Goal: Task Accomplishment & Management: Manage account settings

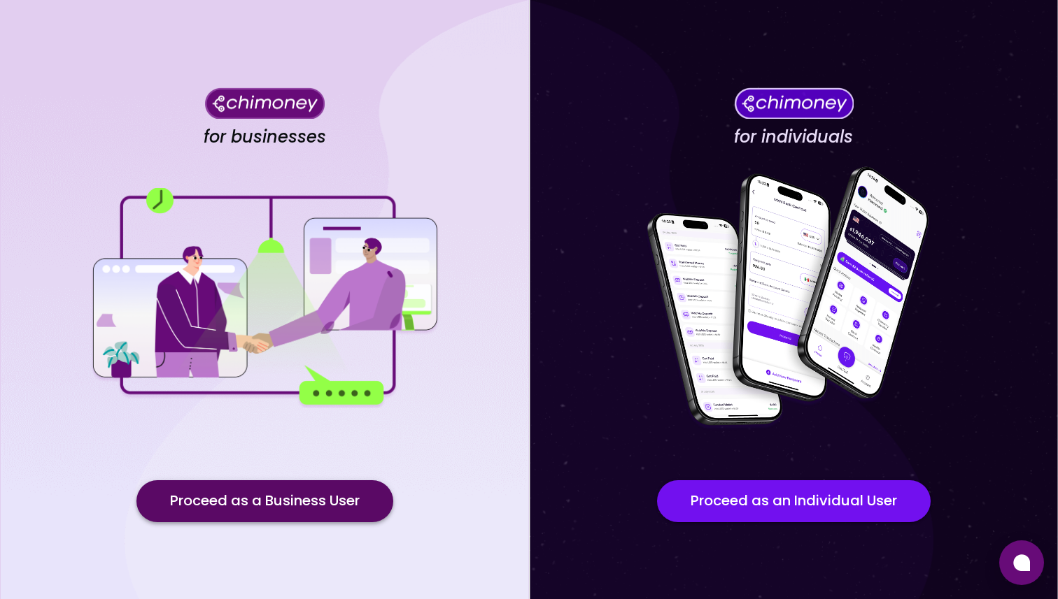
click at [199, 498] on button "Proceed as a Business User" at bounding box center [264, 502] width 257 height 42
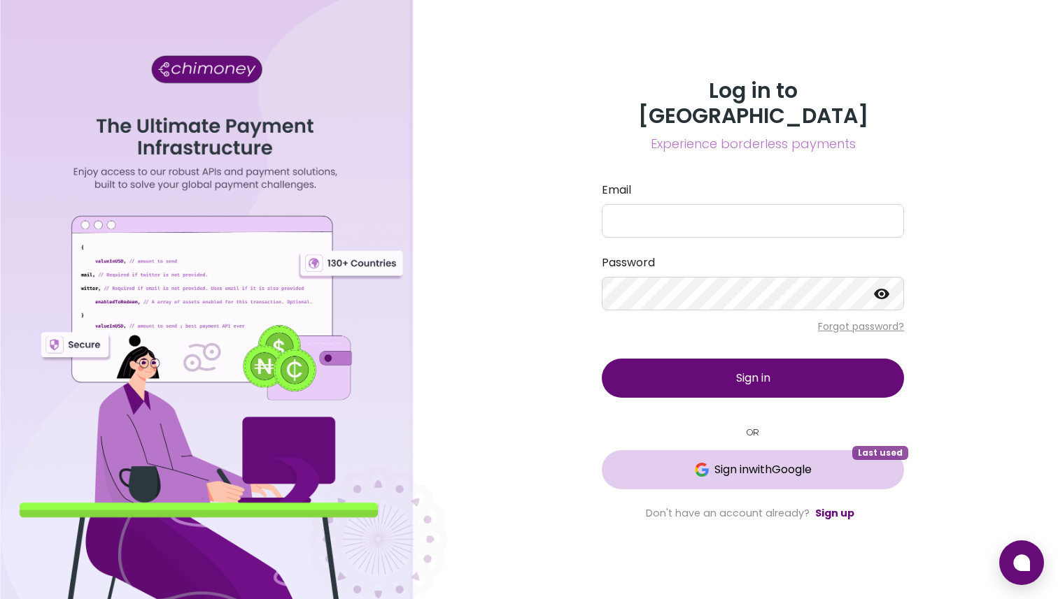
click at [724, 462] on span "Sign in with Google" at bounding box center [762, 470] width 97 height 17
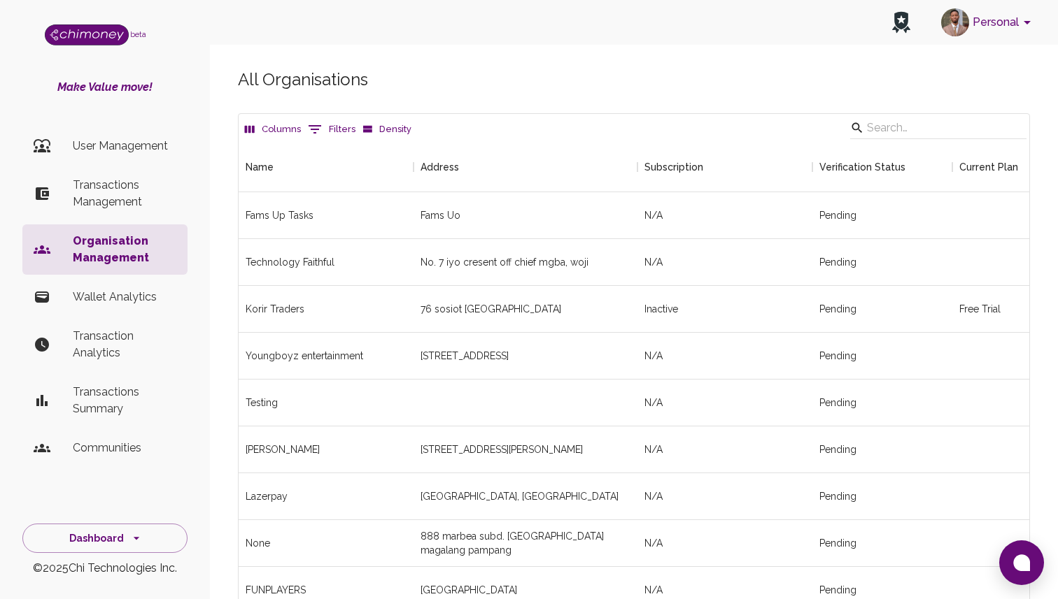
scroll to position [2394, 790]
click at [311, 129] on icon "Show filters" at bounding box center [314, 129] width 13 height 8
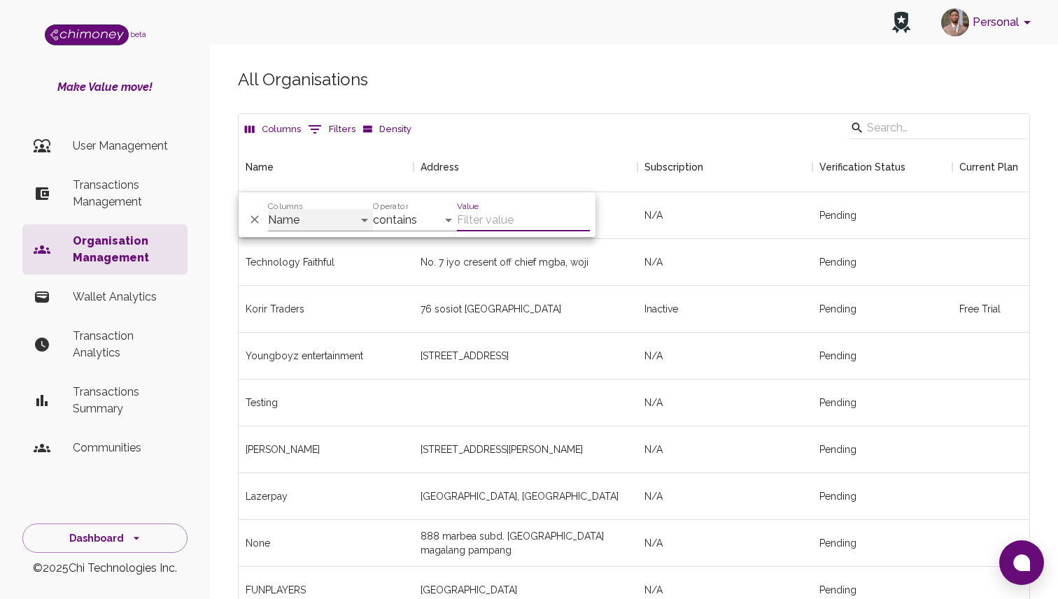
click at [334, 224] on select "Name Address Subscription Verification Status Admin Emails Current Plan Actions…" at bounding box center [320, 220] width 105 height 22
click at [138, 200] on p "Transactions Management" at bounding box center [125, 194] width 104 height 34
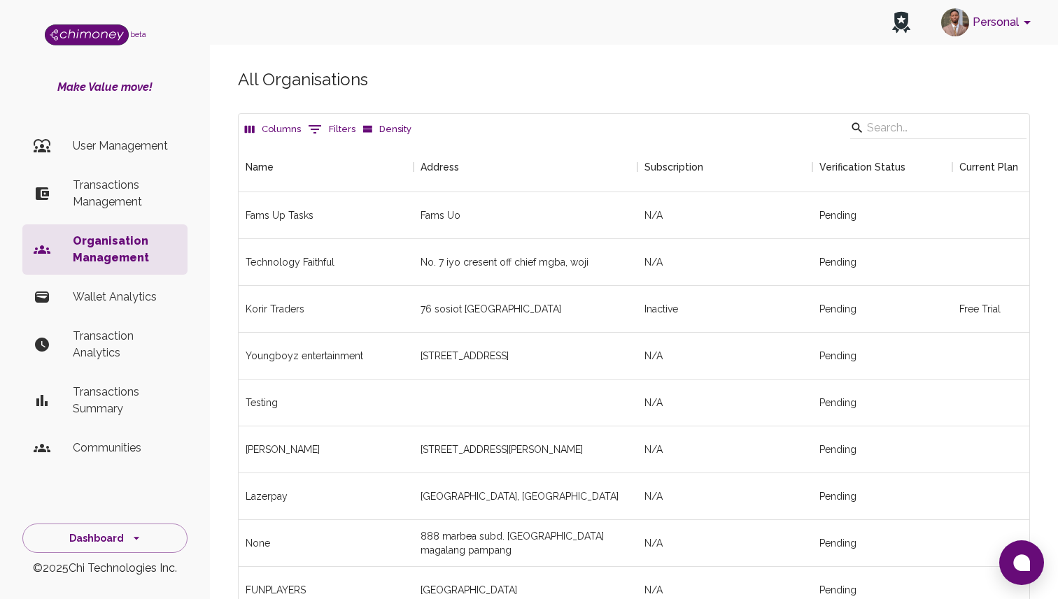
click at [114, 197] on p "Transactions Management" at bounding box center [125, 194] width 104 height 34
click at [108, 186] on p "Transactions Management" at bounding box center [125, 194] width 104 height 34
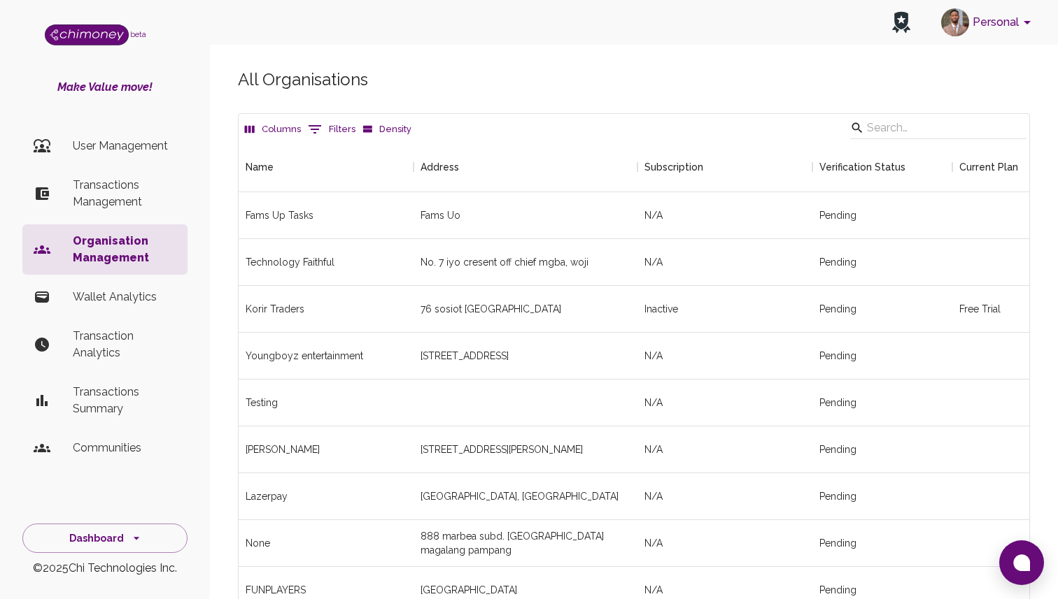
click at [69, 183] on li "Transactions Management" at bounding box center [104, 194] width 165 height 50
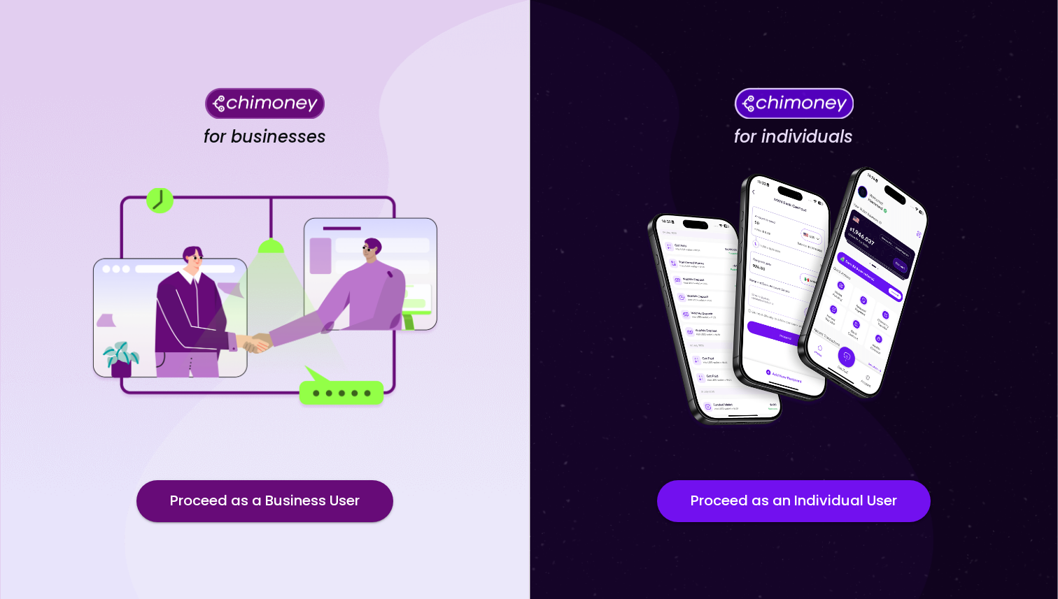
click at [285, 525] on div "for businesses Proceed as a Business User" at bounding box center [264, 316] width 529 height 632
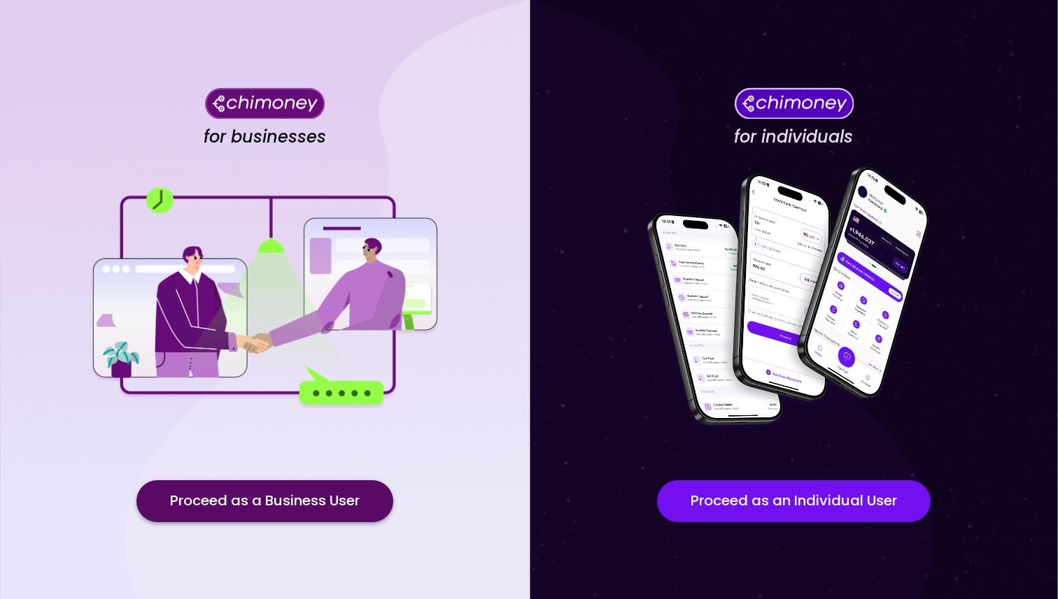
click at [296, 513] on button "Proceed as a Business User" at bounding box center [264, 502] width 257 height 42
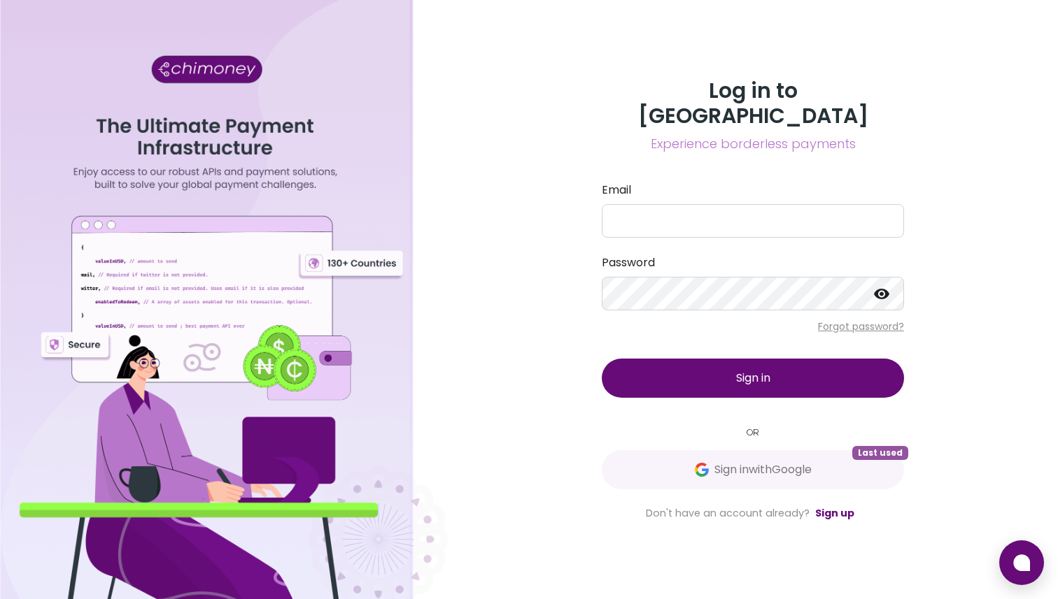
click at [744, 429] on div "Log in to Chimoney Experience borderless payments Email Password Forgot passwor…" at bounding box center [753, 299] width 336 height 443
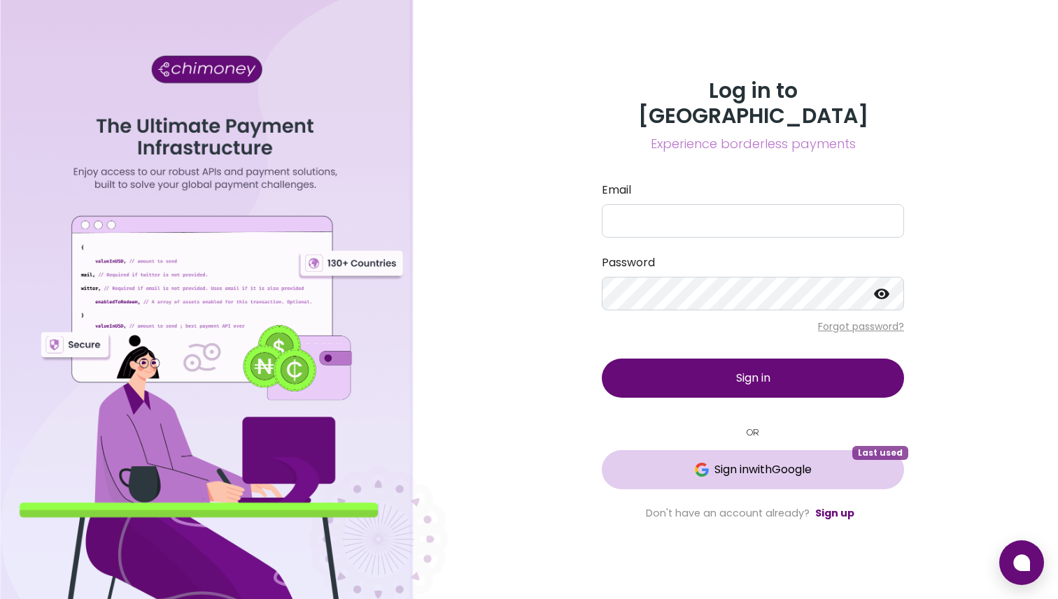
click at [726, 462] on span "Sign in with Google" at bounding box center [762, 470] width 97 height 17
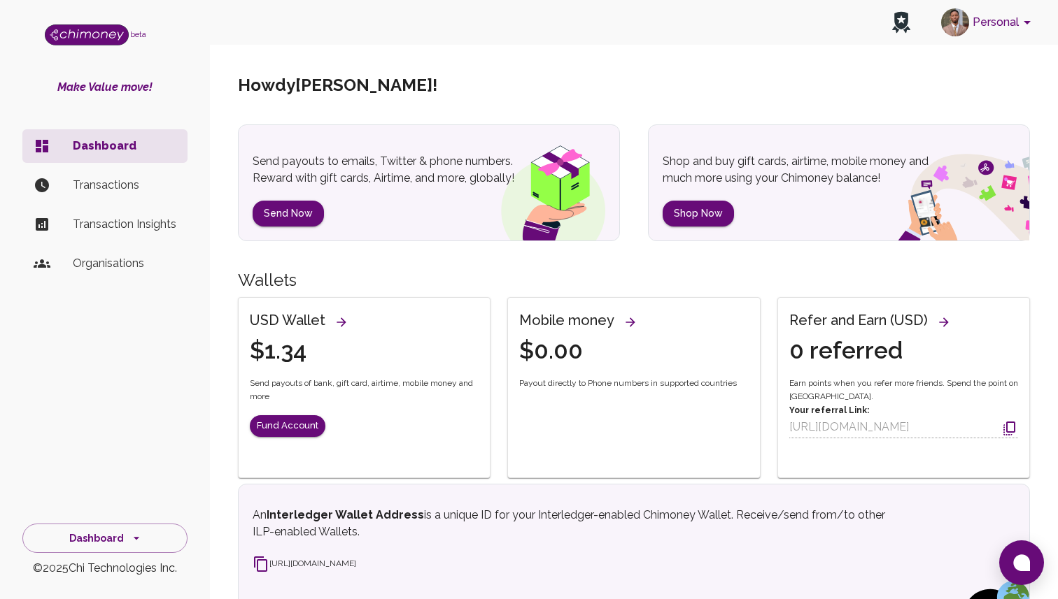
click at [972, 16] on button "Personal" at bounding box center [988, 22] width 106 height 36
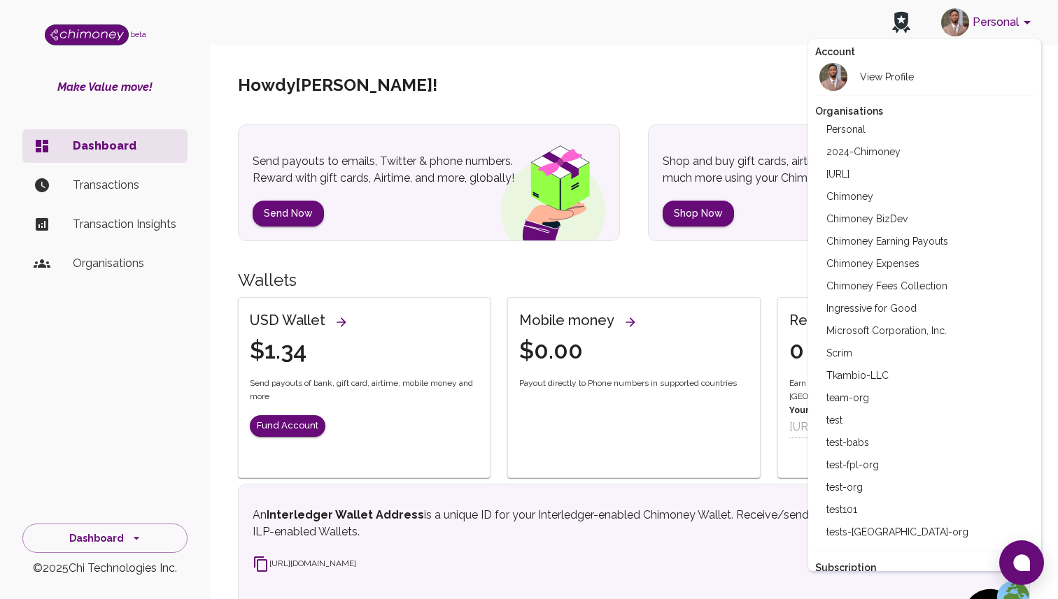
click at [464, 246] on div at bounding box center [529, 299] width 1058 height 599
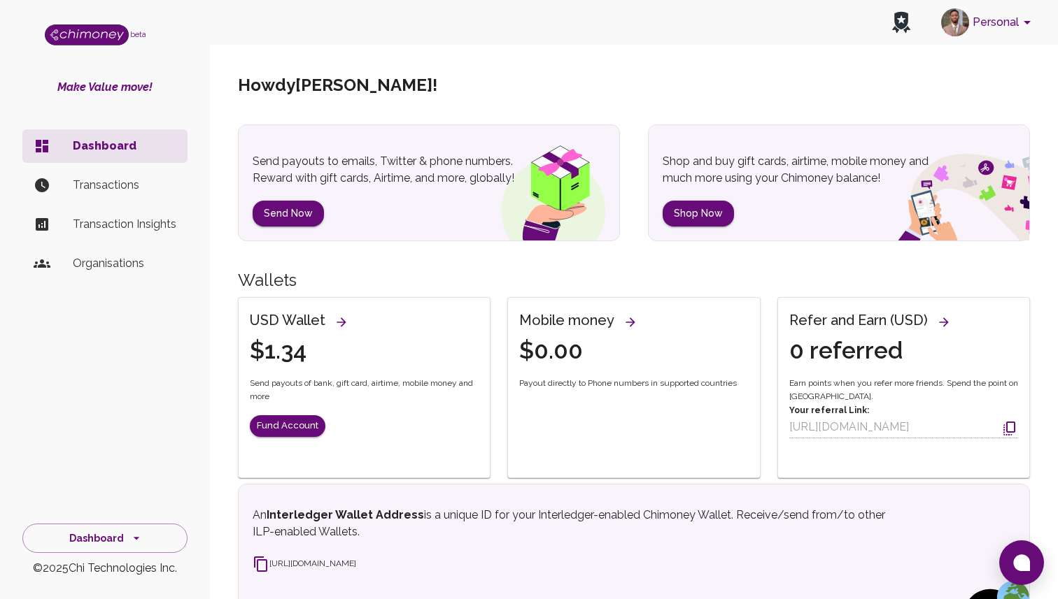
click at [986, 20] on button "Personal" at bounding box center [988, 22] width 106 height 36
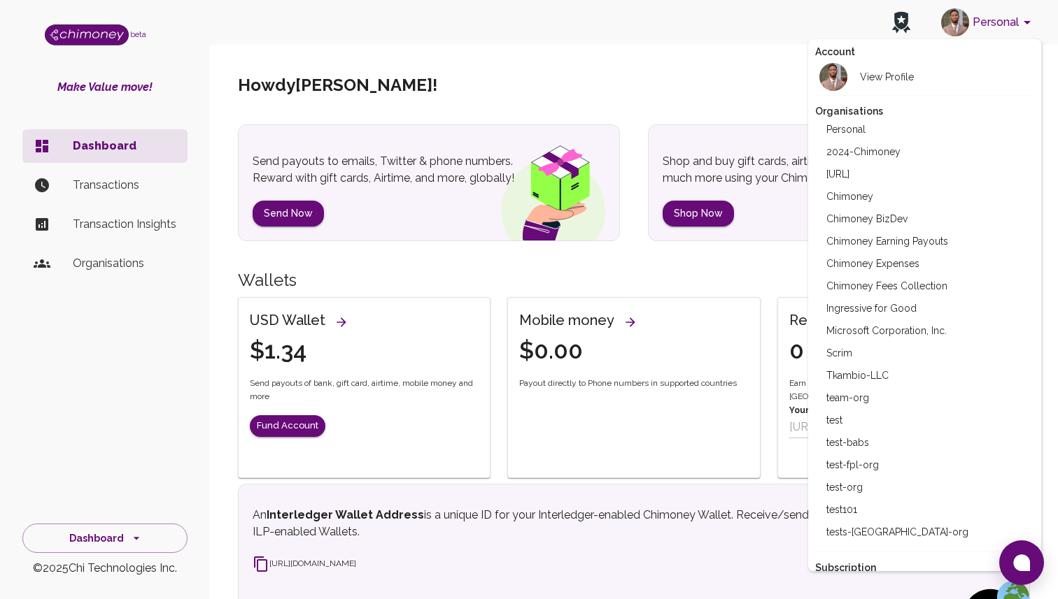
click at [573, 190] on div at bounding box center [529, 299] width 1058 height 599
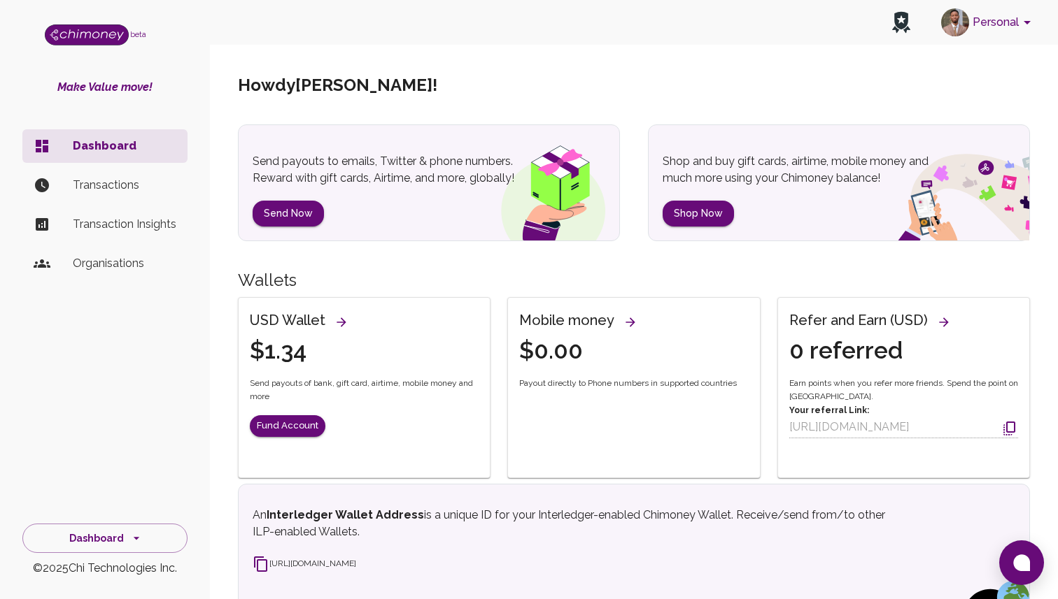
click at [304, 322] on h6 "USD Wallet" at bounding box center [288, 320] width 76 height 22
click at [326, 319] on div "USD Wallet" at bounding box center [301, 322] width 102 height 27
click at [336, 320] on icon "View all wallets and manage thresholds" at bounding box center [341, 322] width 14 height 14
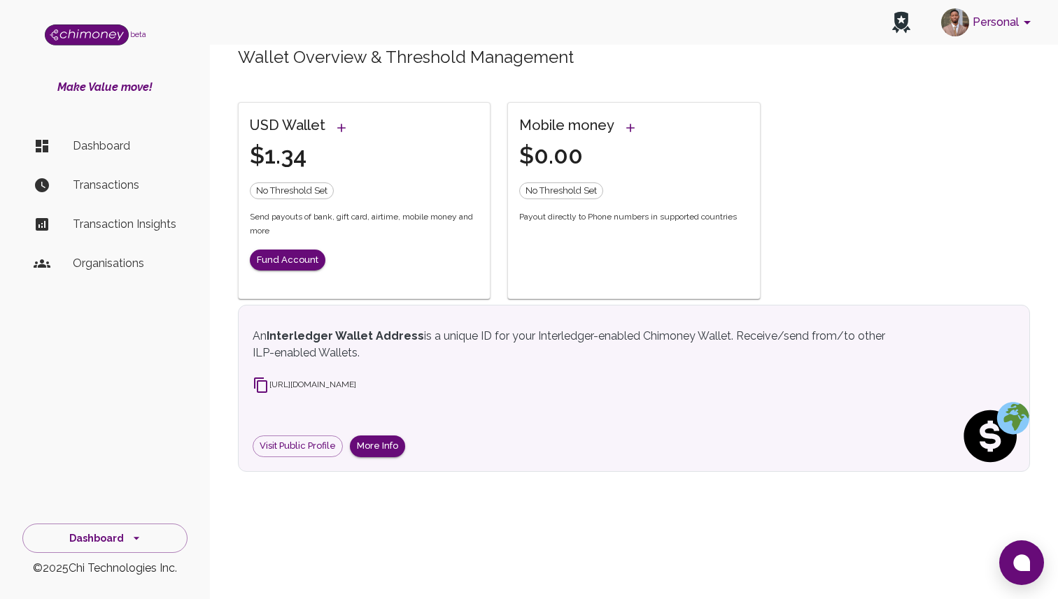
click at [302, 190] on span "No Threshold Set" at bounding box center [291, 191] width 83 height 14
click at [343, 126] on icon "Set threshold" at bounding box center [341, 128] width 14 height 14
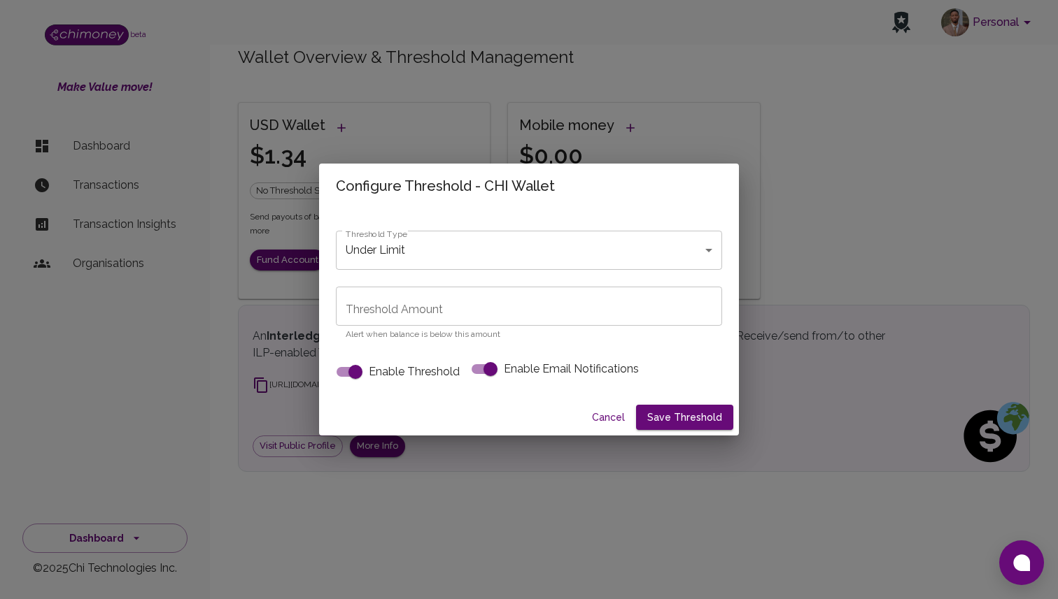
click at [411, 246] on body "Personal beta Make Value move! Dashboard Transactions Transaction Insights Orga…" at bounding box center [529, 299] width 1058 height 599
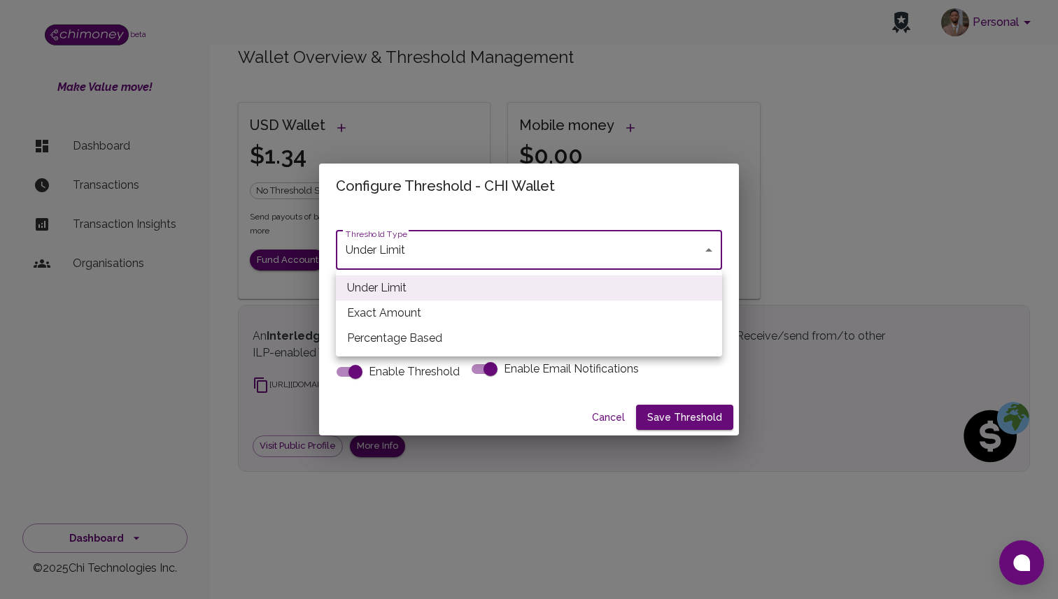
click at [460, 217] on div at bounding box center [529, 299] width 1058 height 599
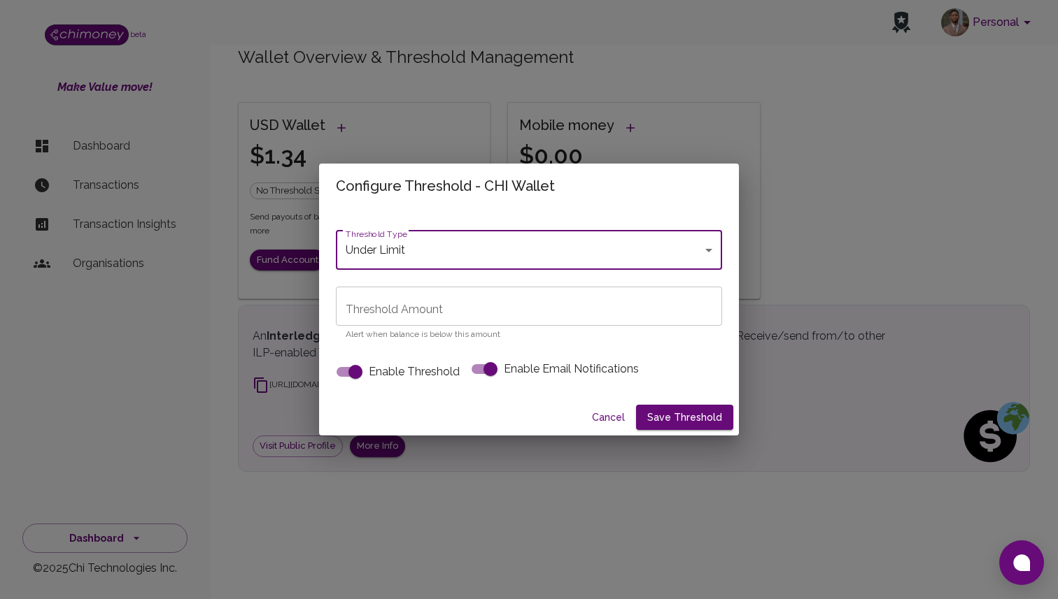
click at [411, 325] on input "Threshold Amount" at bounding box center [529, 306] width 386 height 39
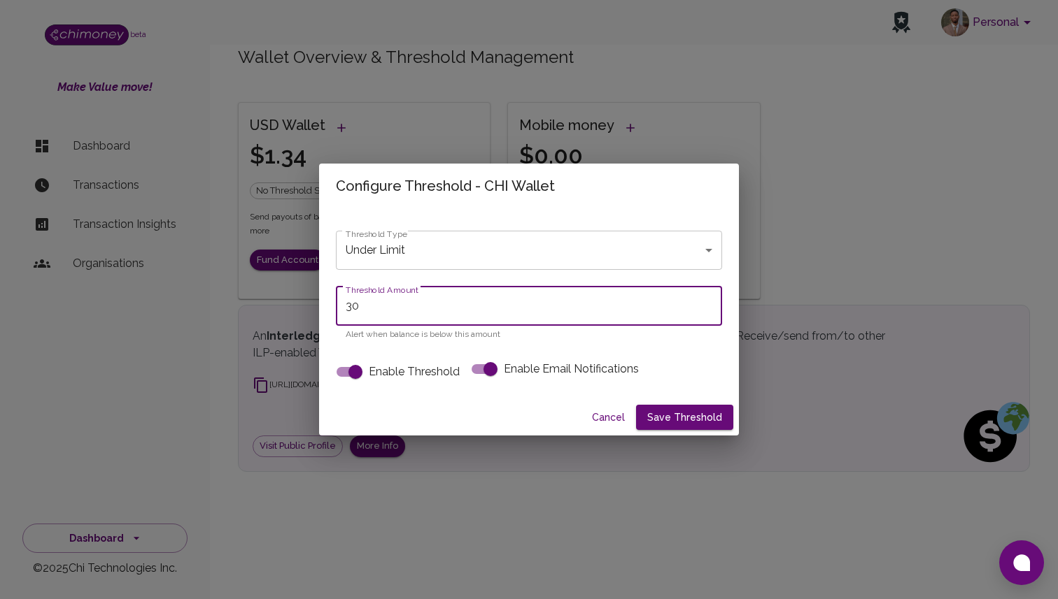
type input "3"
type input "10"
click at [420, 346] on div "Threshold Type Under Limit under_limit Threshold Type Threshold Amount 10 Thres…" at bounding box center [529, 296] width 386 height 177
click at [684, 425] on button "Save Threshold" at bounding box center [684, 418] width 97 height 26
click at [669, 418] on button "Save Threshold" at bounding box center [684, 418] width 97 height 26
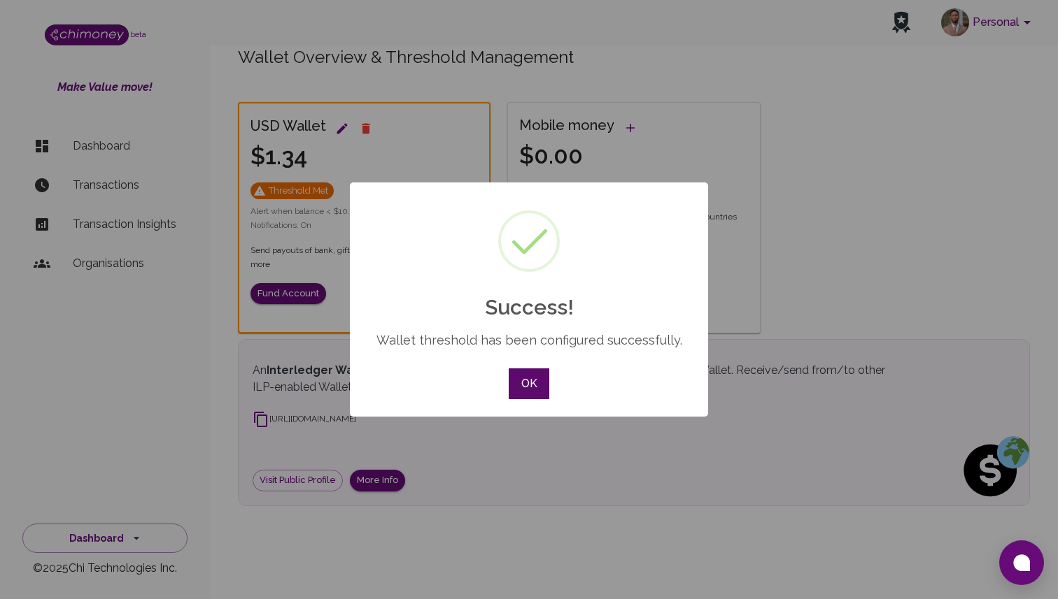
click at [521, 377] on button "OK" at bounding box center [529, 384] width 41 height 31
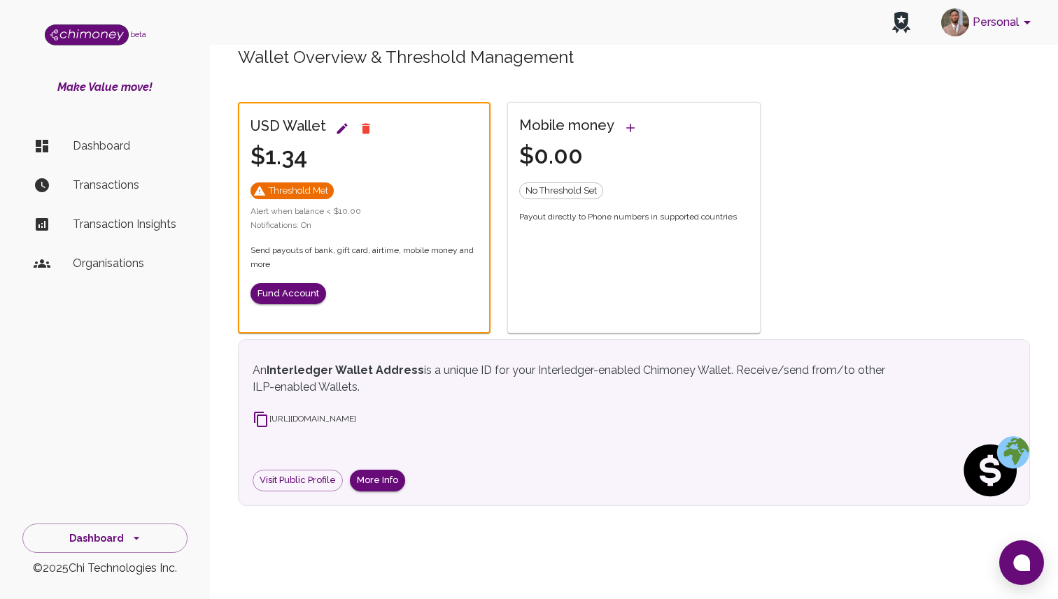
click at [104, 155] on li "Dashboard" at bounding box center [104, 146] width 165 height 34
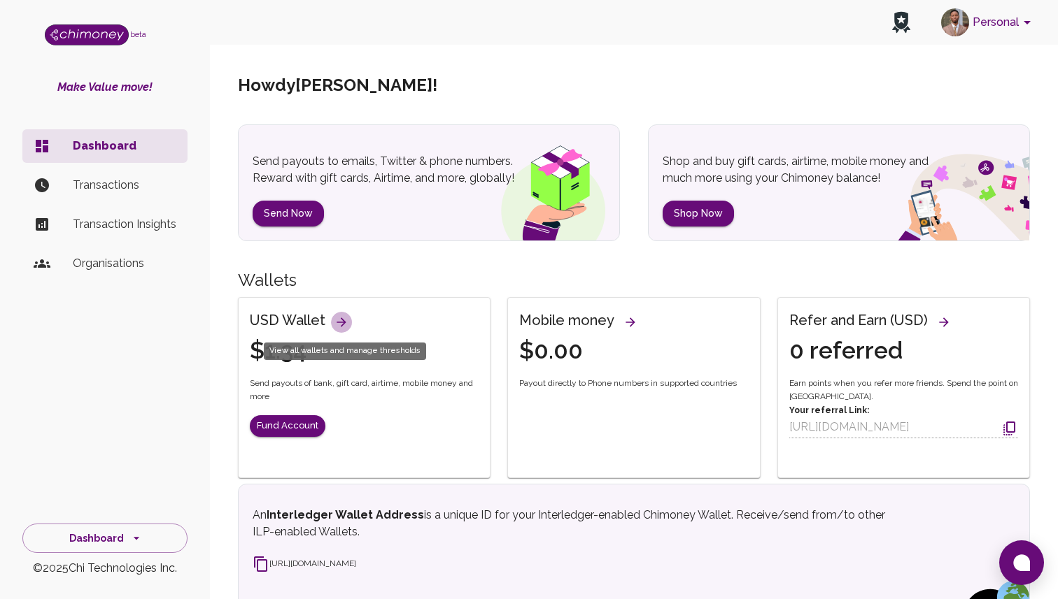
click at [334, 318] on icon "View all wallets and manage thresholds" at bounding box center [341, 322] width 14 height 14
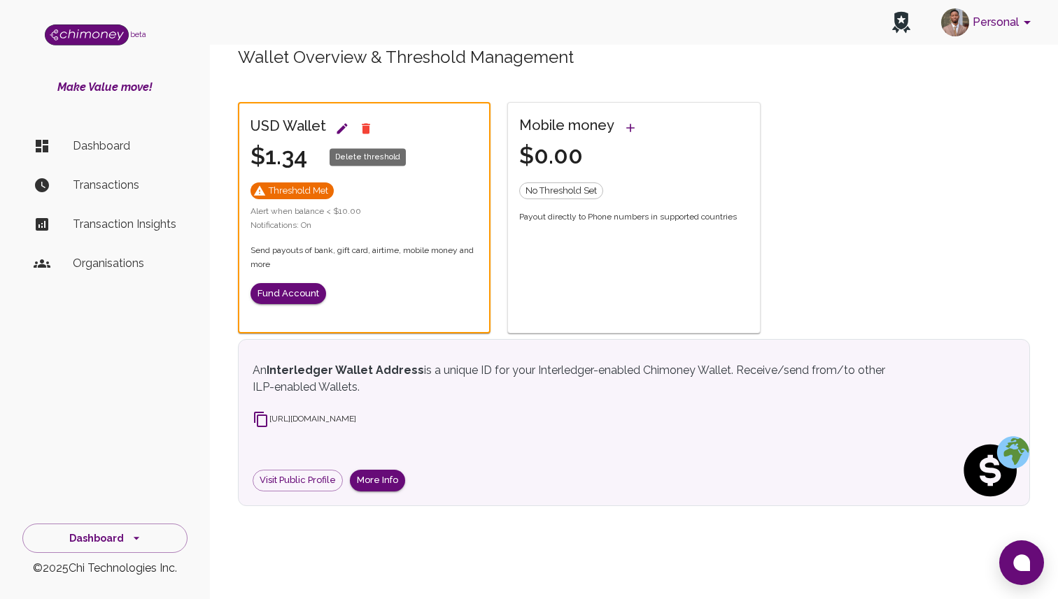
click at [359, 122] on icon "Delete threshold" at bounding box center [366, 129] width 14 height 14
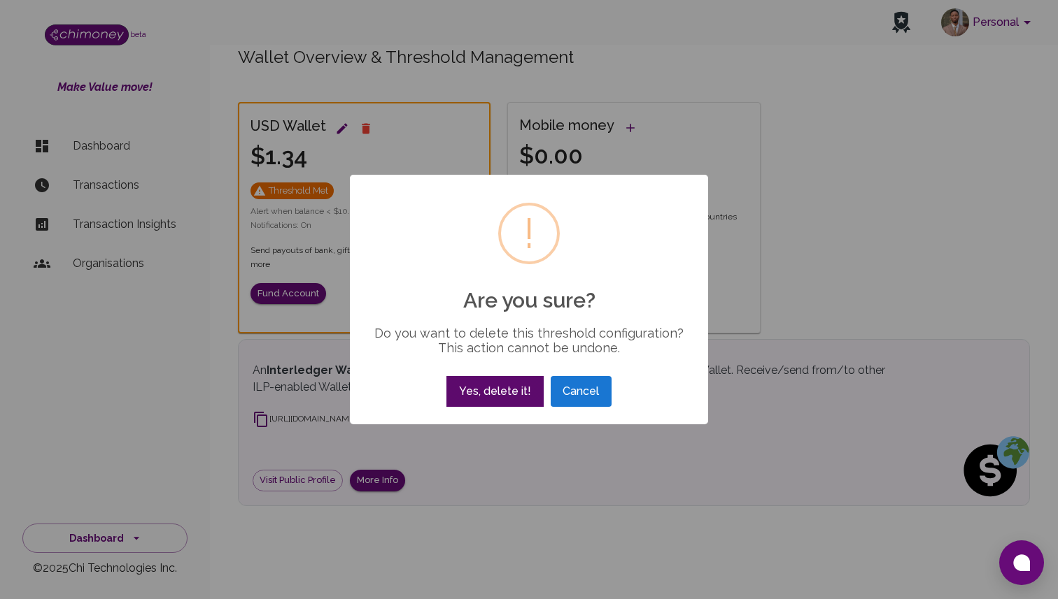
click at [512, 390] on button "Yes, delete it!" at bounding box center [494, 391] width 97 height 31
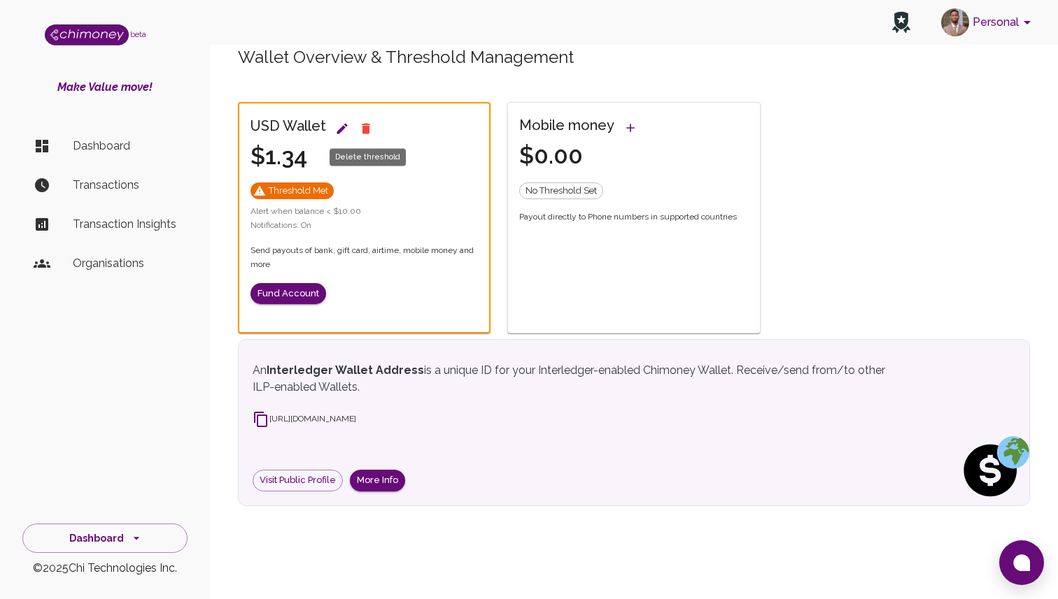
click at [365, 128] on icon "Delete threshold" at bounding box center [366, 128] width 8 height 10
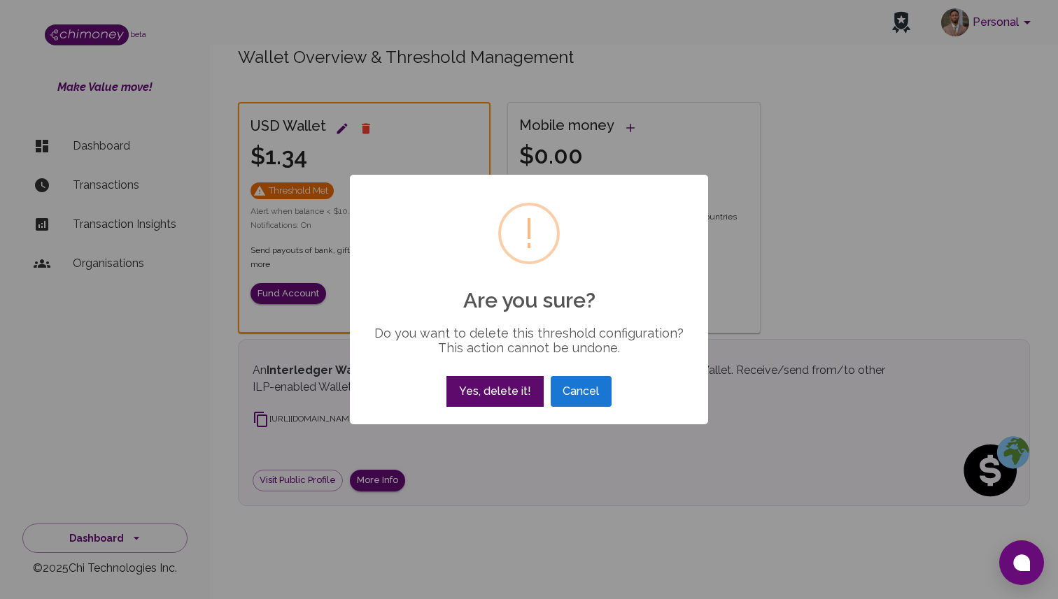
click at [506, 390] on button "Yes, delete it!" at bounding box center [494, 391] width 97 height 31
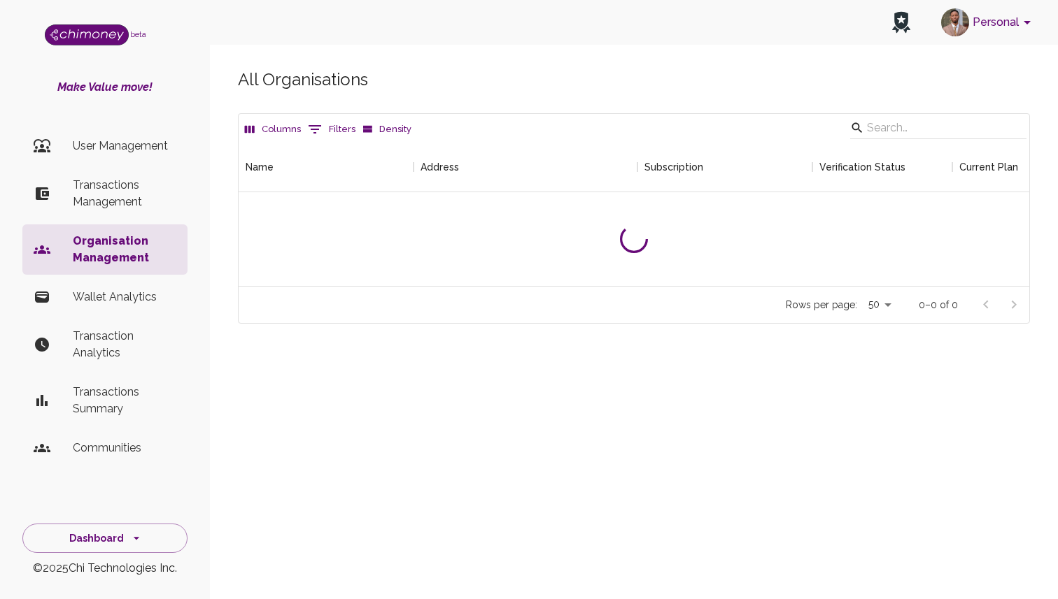
scroll to position [144, 790]
click at [118, 178] on p "Transactions Management" at bounding box center [125, 194] width 104 height 34
click at [108, 187] on p "Transactions Management" at bounding box center [125, 194] width 104 height 34
click at [108, 188] on p "Transactions Management" at bounding box center [125, 194] width 104 height 34
click at [119, 150] on p "User Management" at bounding box center [125, 146] width 104 height 17
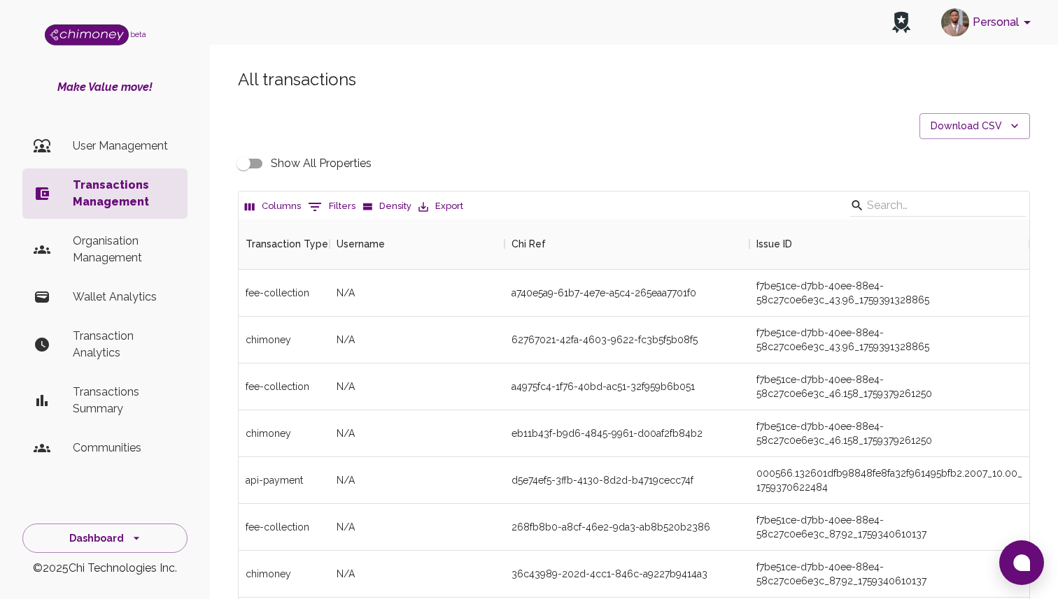
scroll to position [519, 790]
click at [334, 214] on button "0 Filters" at bounding box center [331, 207] width 55 height 22
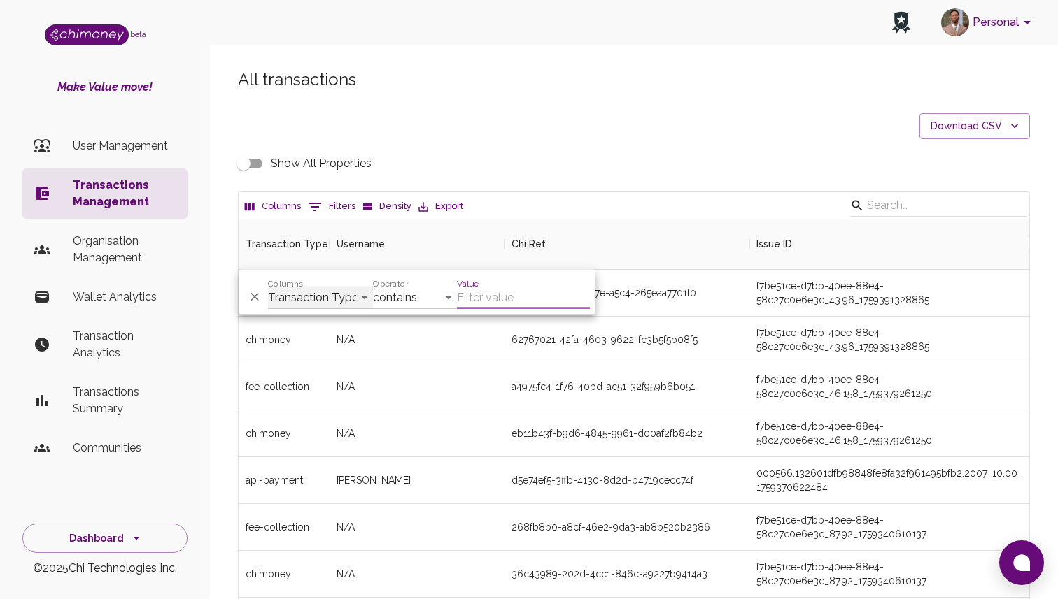
click at [338, 299] on select "Transaction Type Username Chi Ref Issue ID Value Amount Currency Fee ($) FX Rat…" at bounding box center [320, 298] width 105 height 22
select select "email"
click at [268, 287] on select "Transaction Type Username Chi Ref Issue ID Value Amount Currency Fee ($) FX Rat…" at bounding box center [320, 298] width 105 height 22
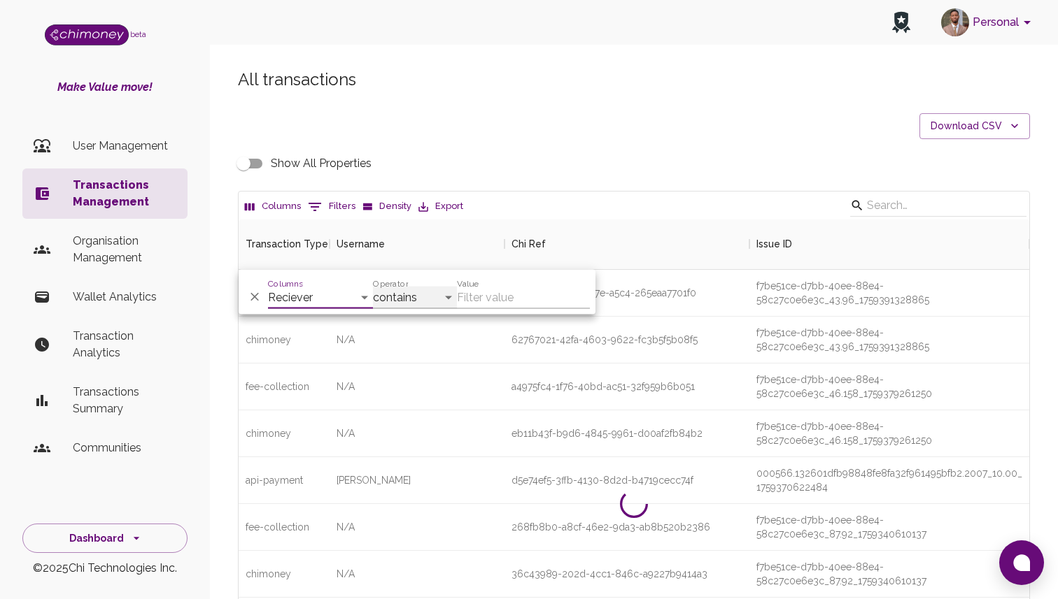
click at [401, 294] on select "contains equals starts with ends with is empty is not empty is any of" at bounding box center [415, 298] width 84 height 22
select select "equals"
click at [373, 287] on select "contains equals starts with ends with is empty is not empty is any of" at bounding box center [415, 298] width 84 height 22
click at [484, 297] on input "Value" at bounding box center [523, 298] width 133 height 22
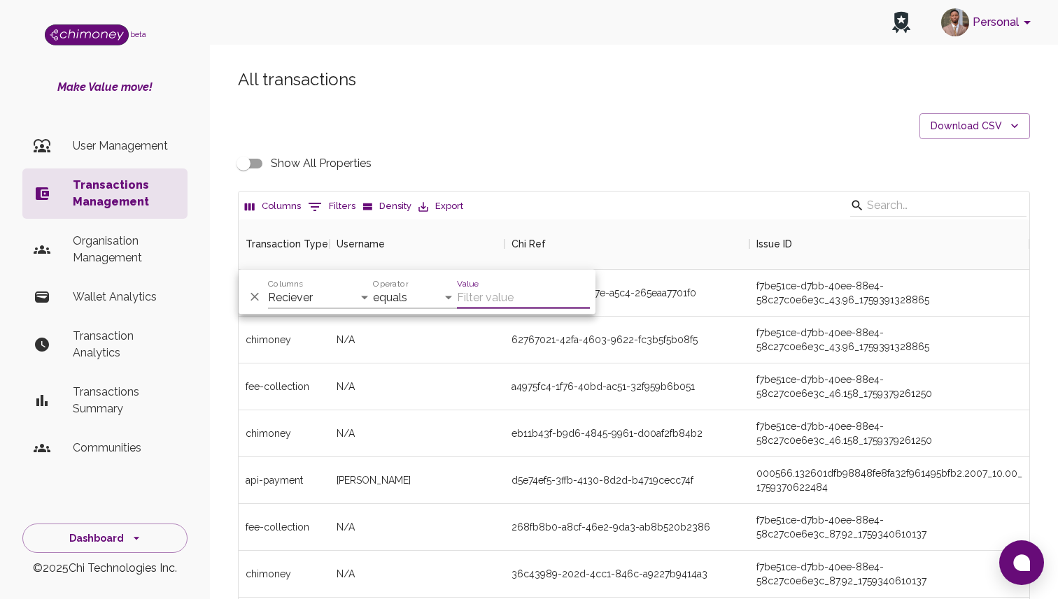
paste input "sophiaumujagbe002@gmail.com"
type input "sophiaumujagbe002@gmail.com"
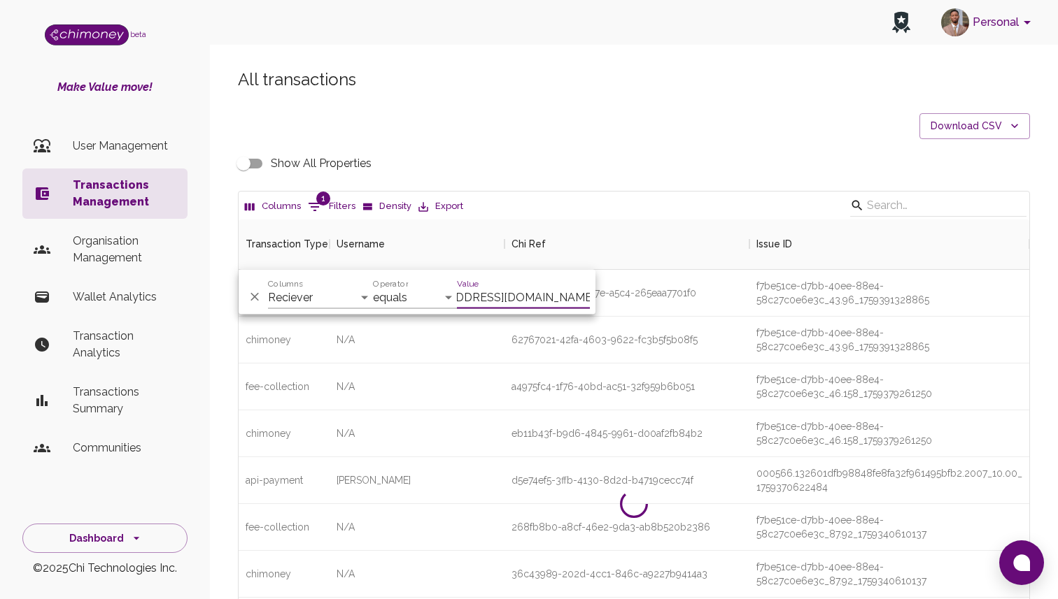
scroll to position [0, 36]
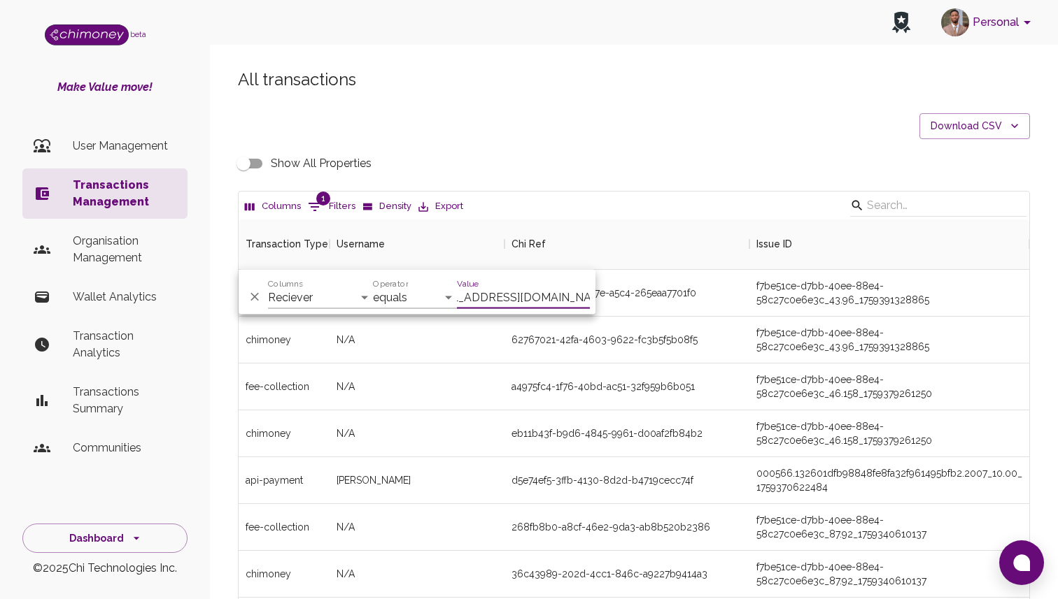
click at [111, 134] on li "User Management" at bounding box center [104, 146] width 165 height 34
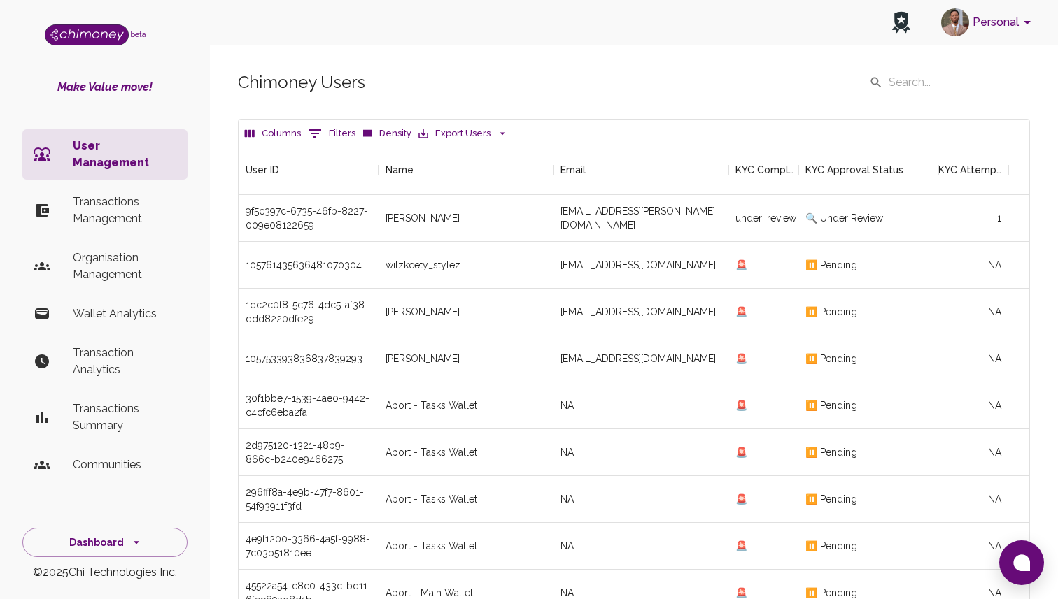
scroll to position [519, 790]
click at [339, 138] on button "0 Filters" at bounding box center [331, 133] width 55 height 22
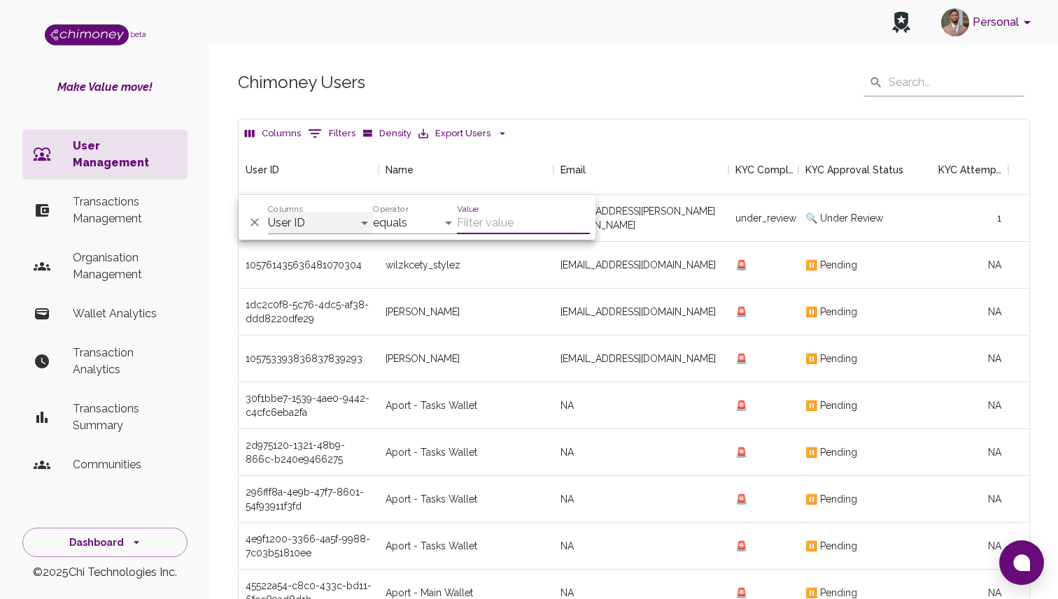
click at [313, 219] on select "User ID Name Email KYC Completed KYC Approval Status KYC Attempts Join date Upd…" at bounding box center [320, 223] width 105 height 22
select select "email"
click at [268, 212] on select "User ID Name Email KYC Completed KYC Approval Status KYC Attempts Join date Upd…" at bounding box center [320, 223] width 105 height 22
click at [409, 222] on select "contains equals starts with is any of" at bounding box center [415, 223] width 84 height 22
click at [509, 221] on input "Value" at bounding box center [523, 223] width 133 height 22
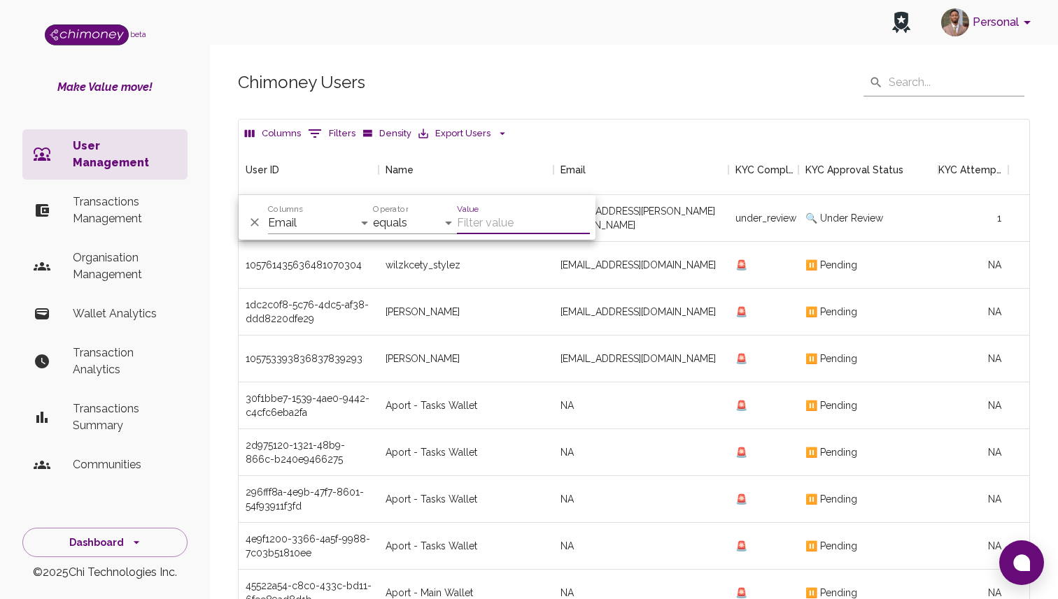
paste input "sophiaumujagbe002@gmail.com"
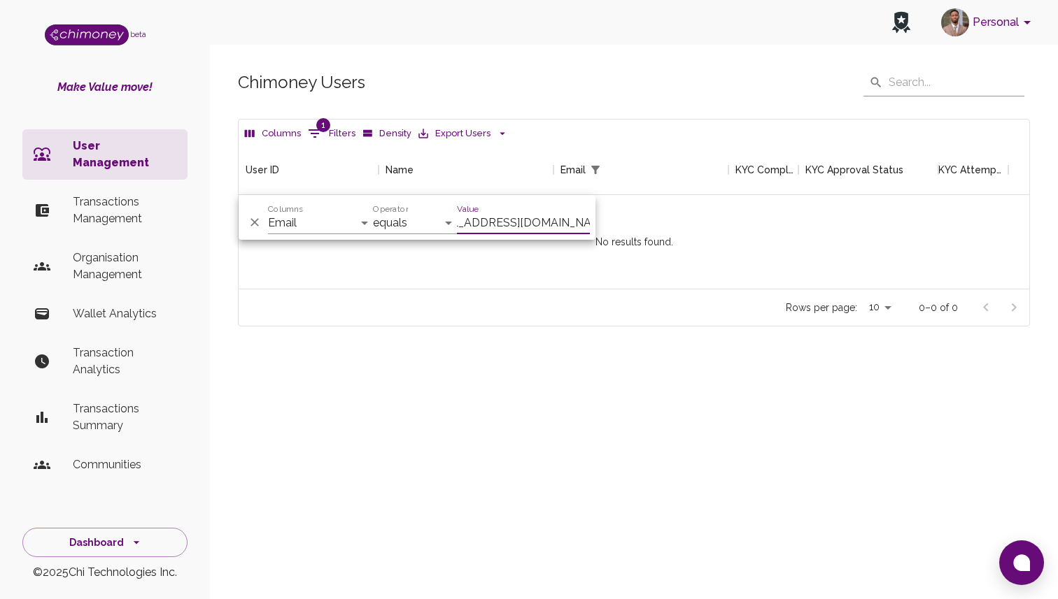
scroll to position [144, 790]
type input "sophiaumujagbe002@gmail.com"
click at [314, 215] on select "User ID Name Email KYC Completed KYC Approval Status KYC Attempts Join date Upd…" at bounding box center [320, 223] width 105 height 22
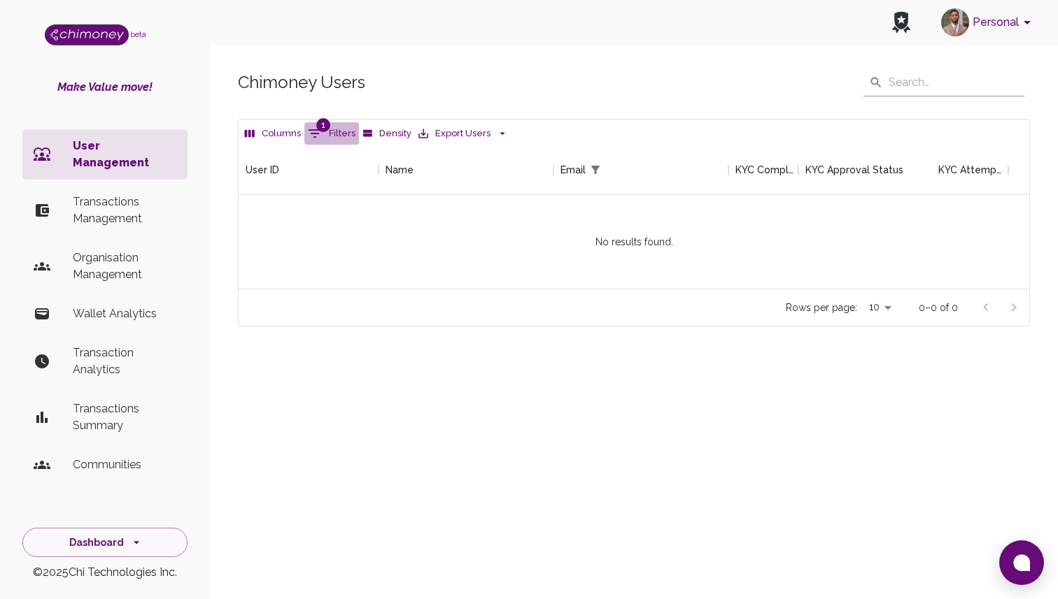
click at [334, 125] on button "1 Filters" at bounding box center [331, 133] width 55 height 22
select select "email"
select select "equals"
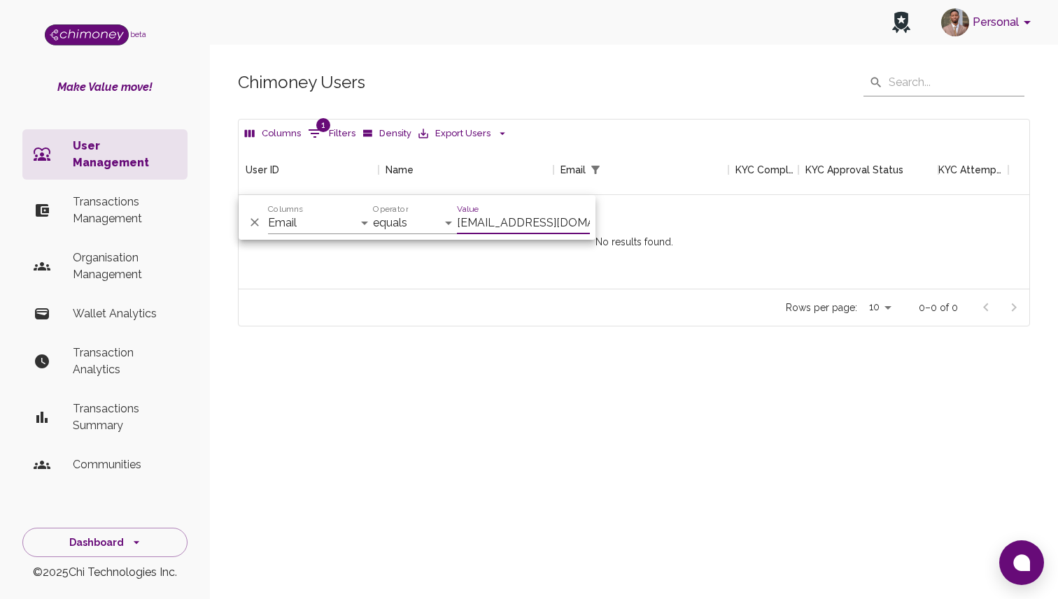
scroll to position [0, 36]
click at [565, 220] on input "sophiaumujagbe002@gmail.com" at bounding box center [523, 223] width 133 height 22
type input "dikejs029@gmail.com"
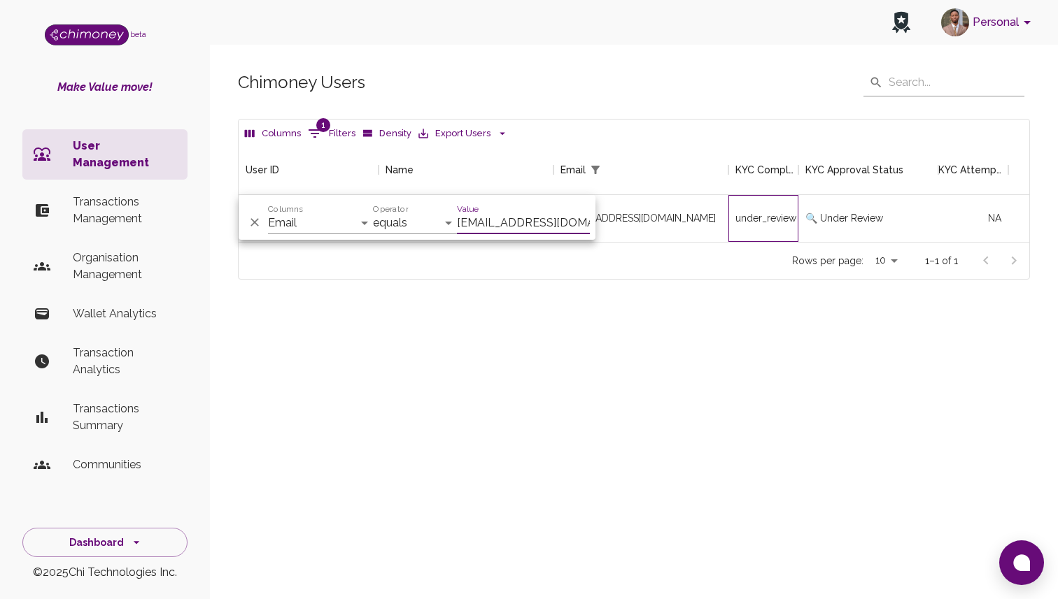
click at [774, 225] on div "under_review" at bounding box center [763, 218] width 70 height 47
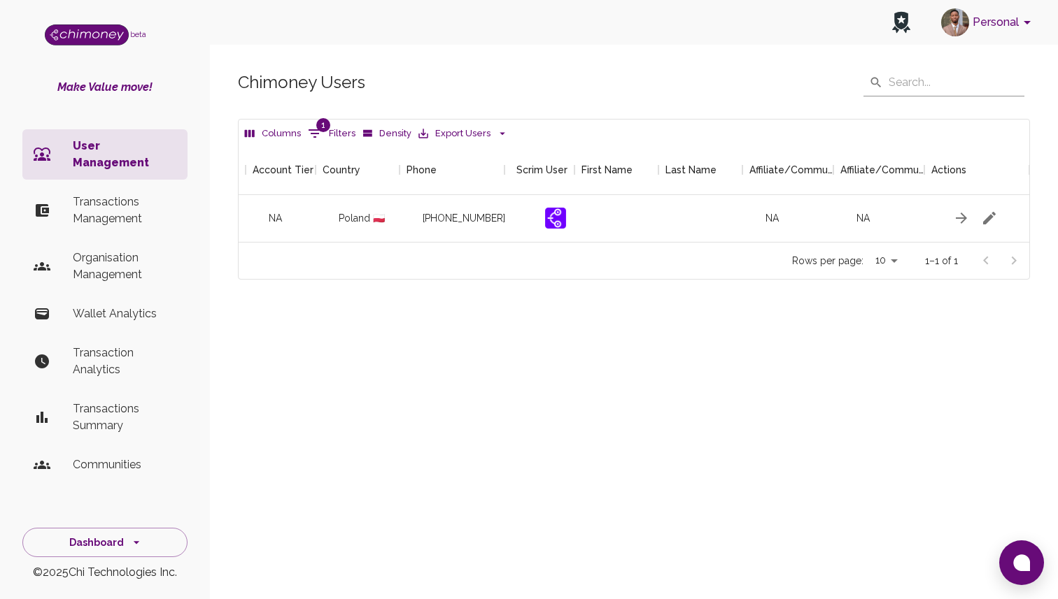
scroll to position [0, 1602]
click at [974, 222] on icon "button" at bounding box center [973, 218] width 17 height 17
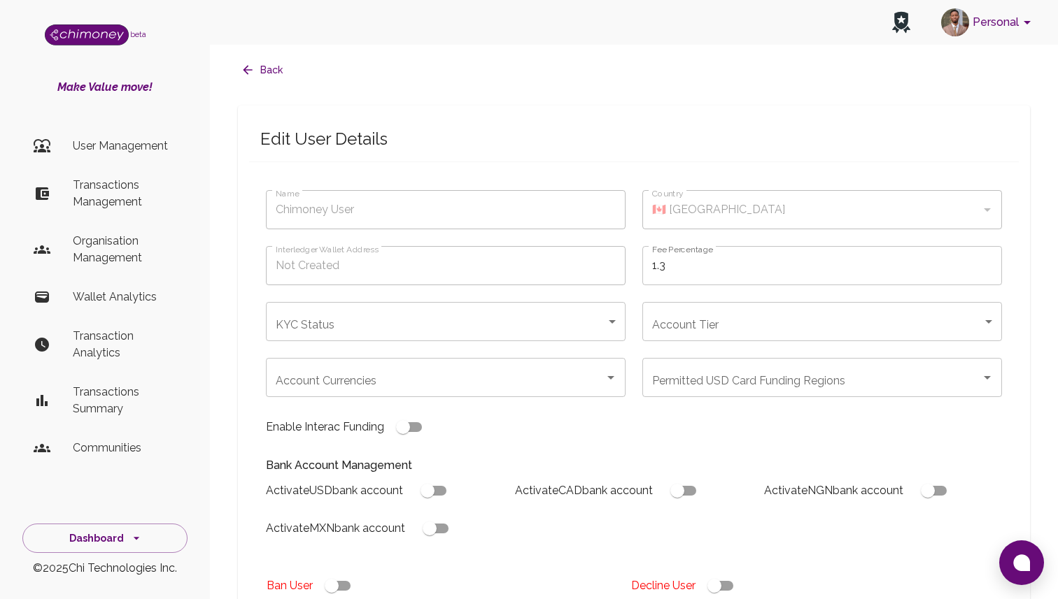
type input "Jóźwiak Dariusz"
type input "🇵🇱 Poland"
type input "under_review"
checkbox input "true"
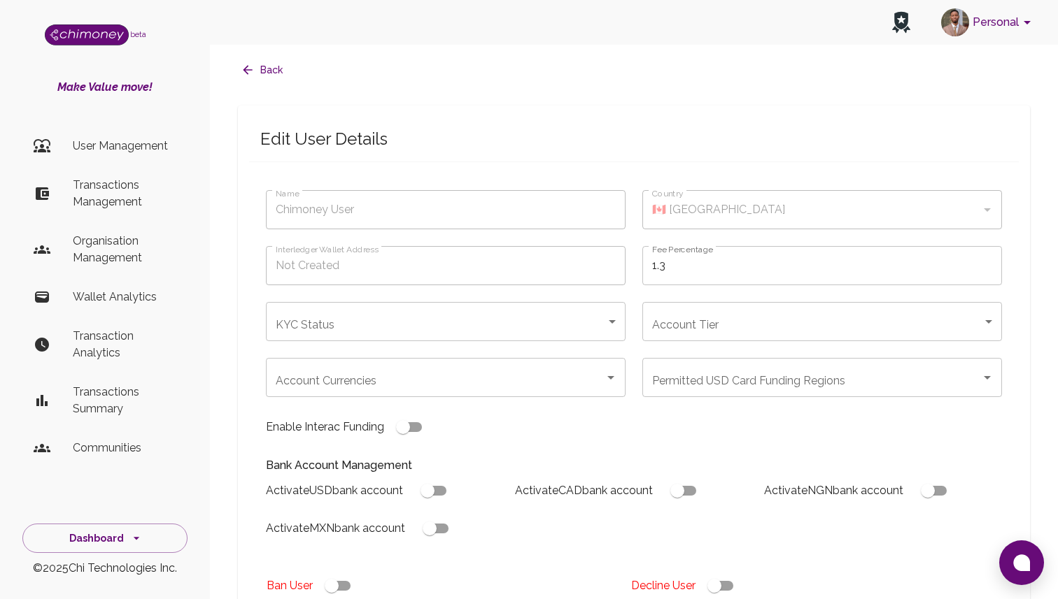
checkbox input "true"
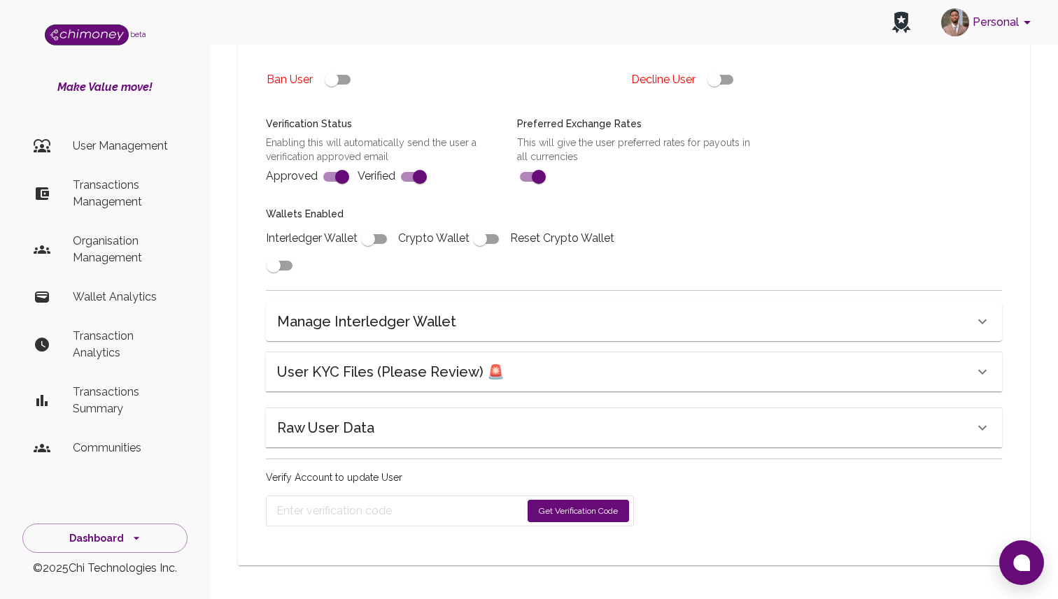
click at [461, 360] on div "User KYC Files (Please Review) 🚨" at bounding box center [634, 372] width 736 height 39
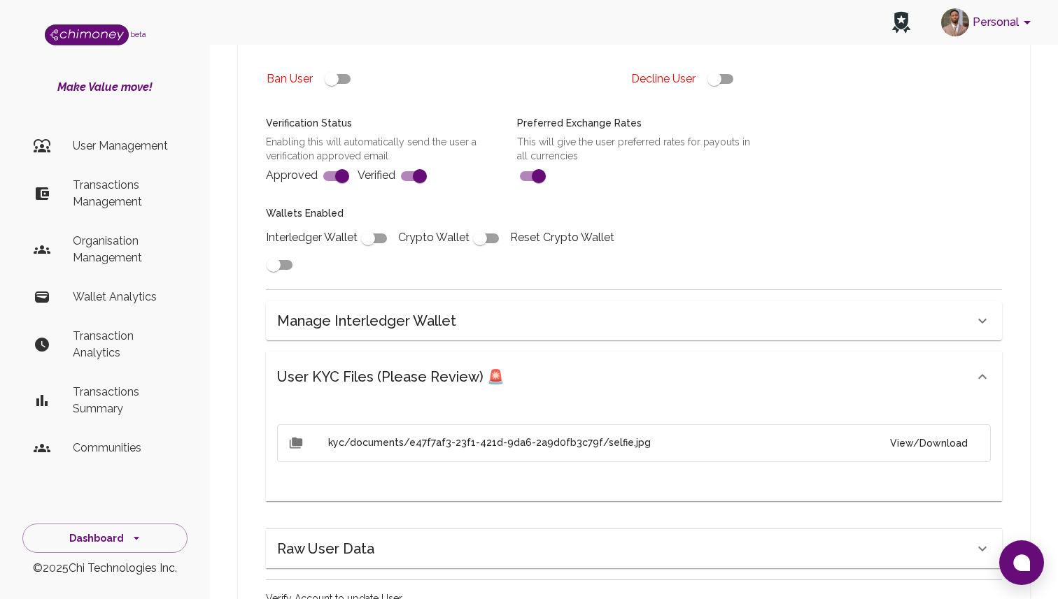
click at [965, 454] on button "View/Download" at bounding box center [929, 444] width 100 height 26
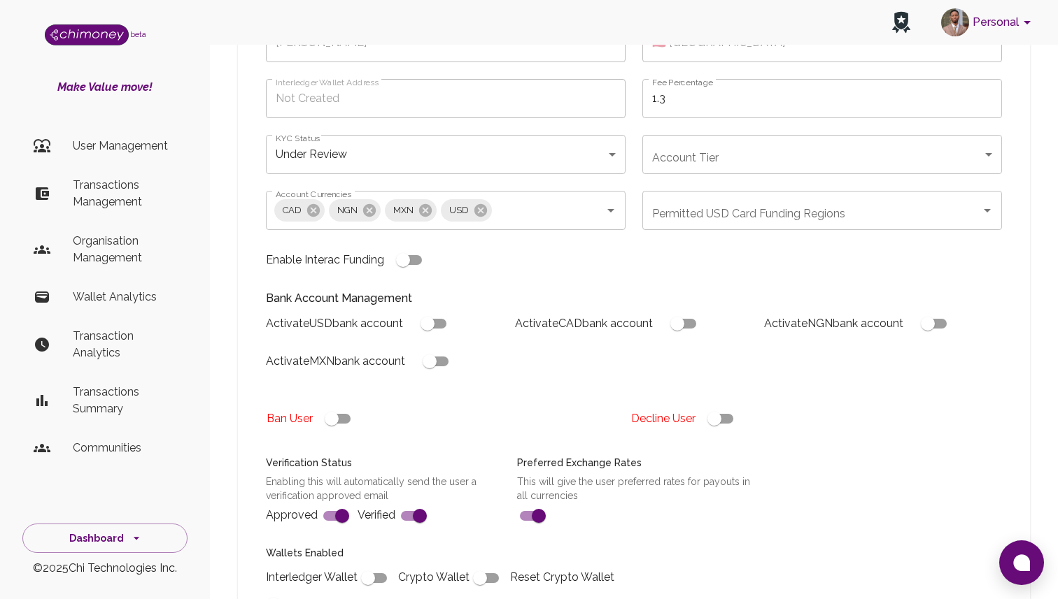
scroll to position [187, 0]
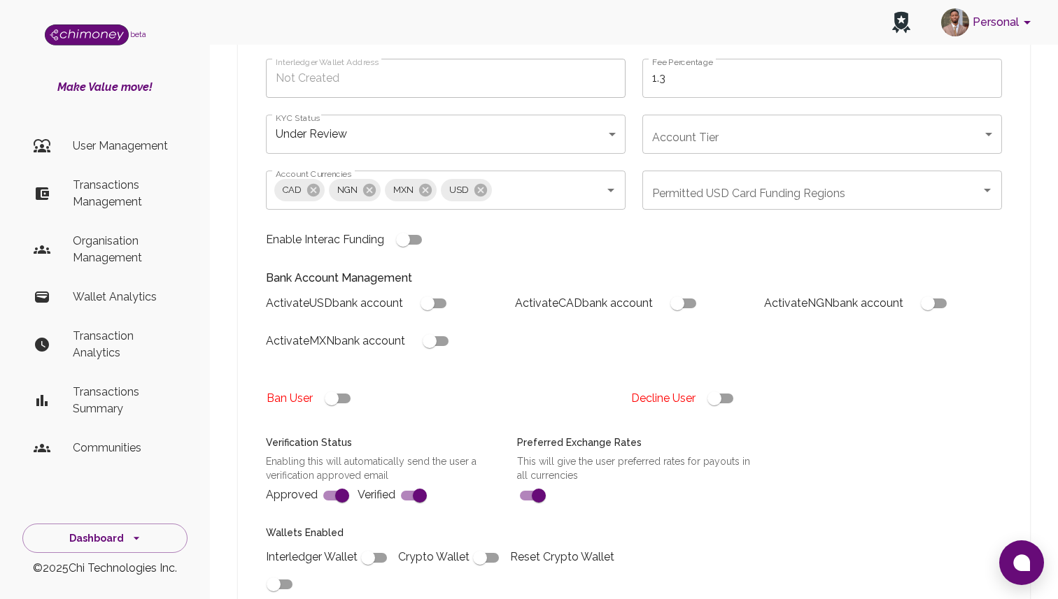
click at [730, 408] on input "checkbox" at bounding box center [714, 398] width 80 height 27
checkbox input "false"
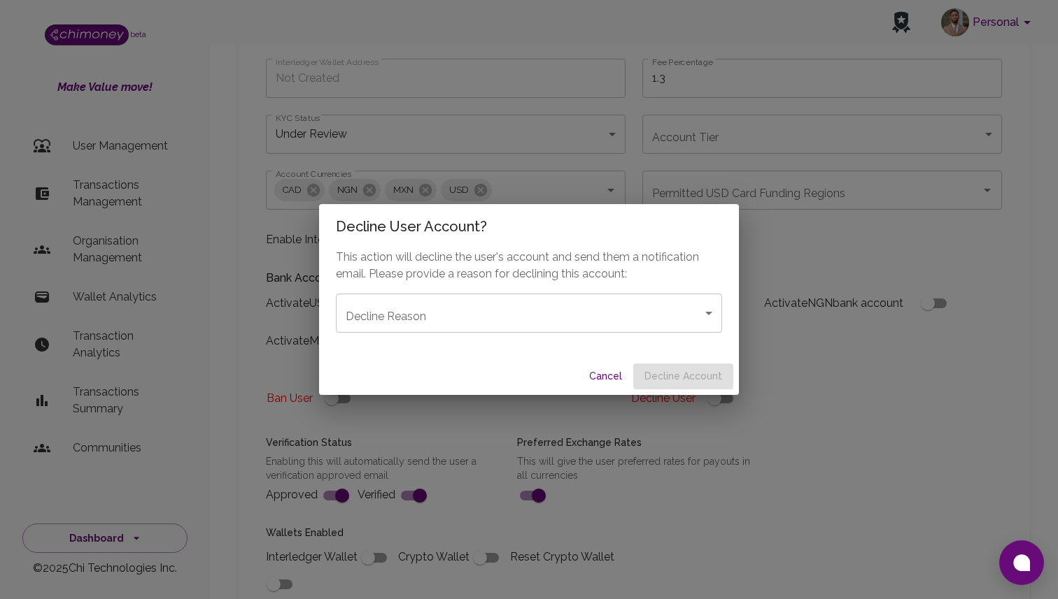
click at [514, 318] on body "Personal beta Make Value move! User Management Transactions Management Organisa…" at bounding box center [529, 554] width 1058 height 1483
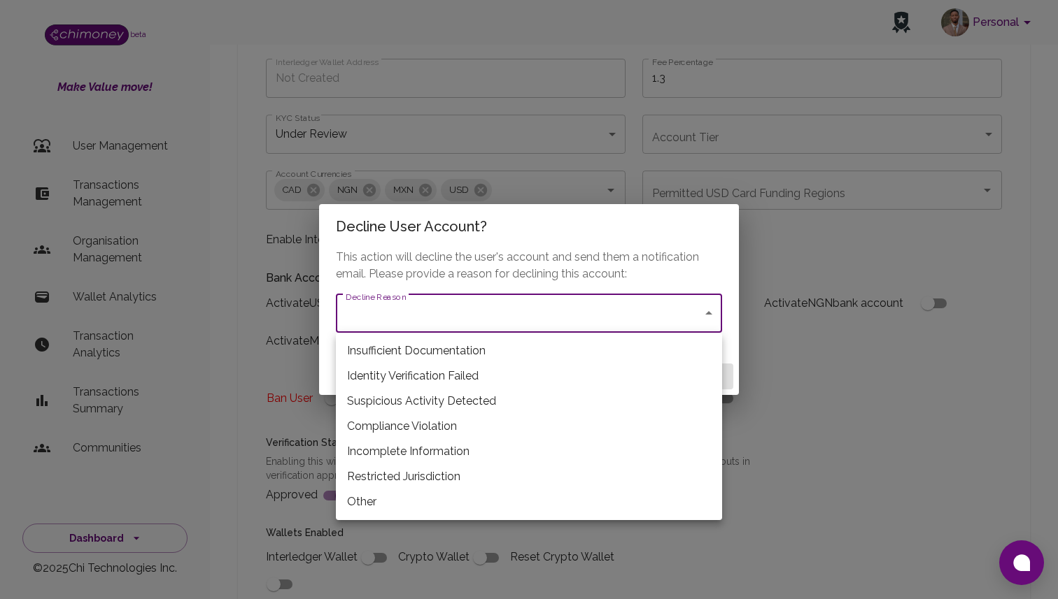
click at [425, 449] on li "Incomplete Information" at bounding box center [529, 451] width 386 height 25
type input "incomplete_information"
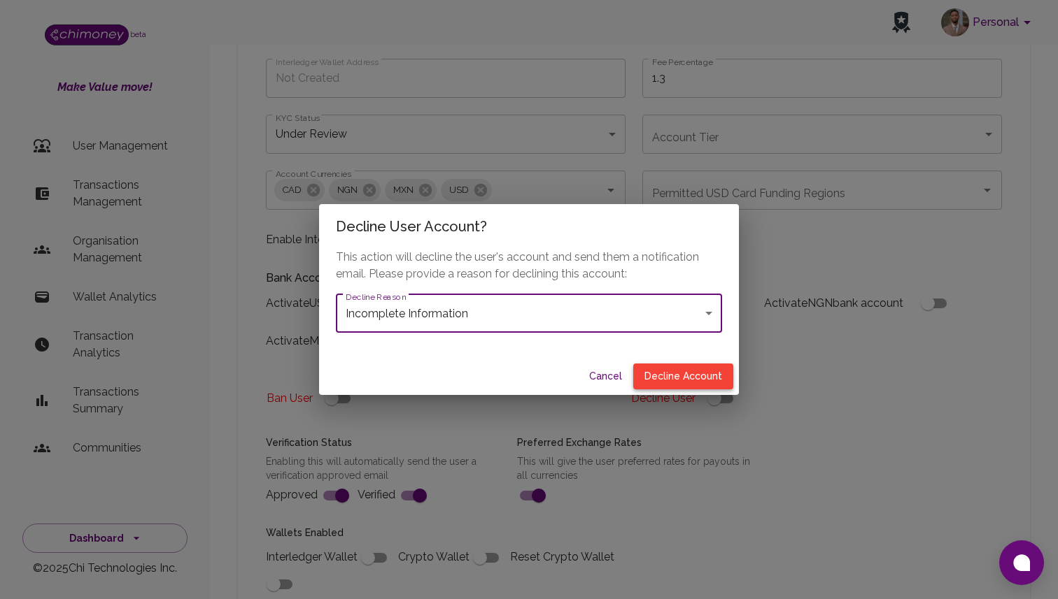
click at [697, 375] on button "Decline Account" at bounding box center [683, 377] width 100 height 26
type input "declined"
checkbox input "true"
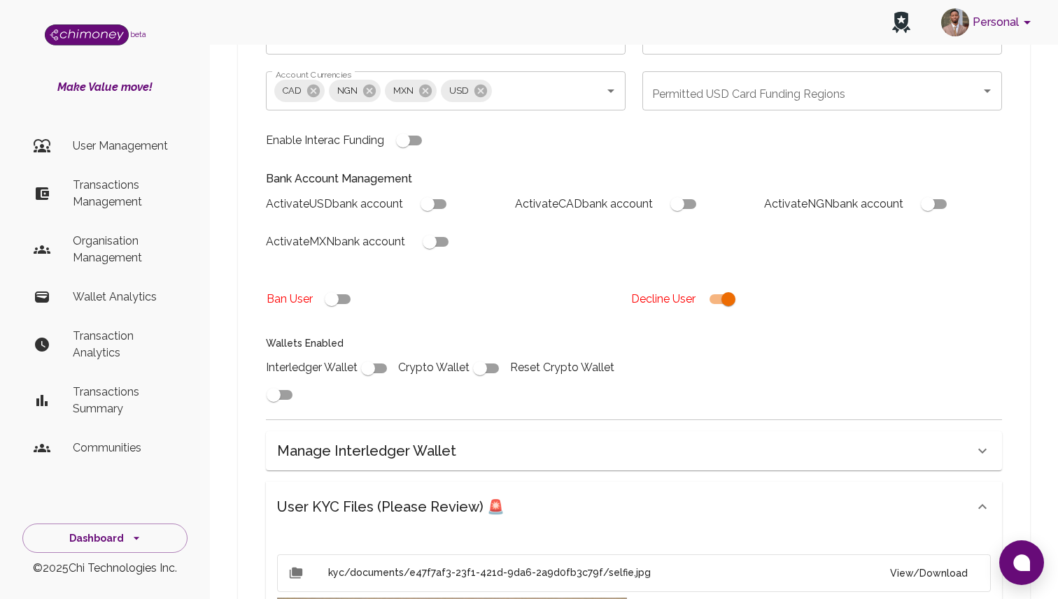
scroll to position [793, 0]
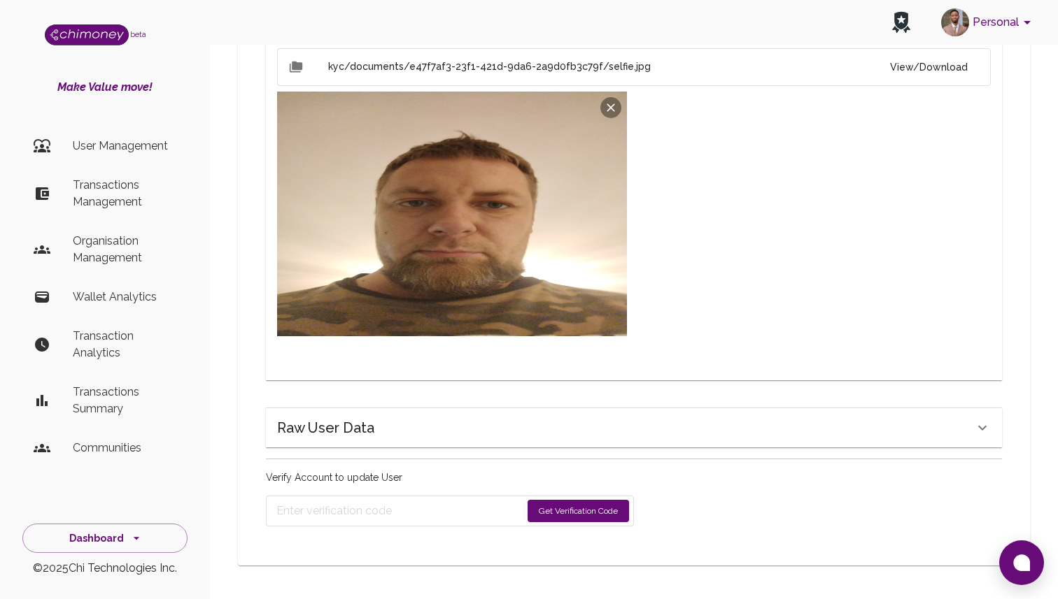
click at [595, 504] on button "Get Verification Code" at bounding box center [577, 511] width 101 height 22
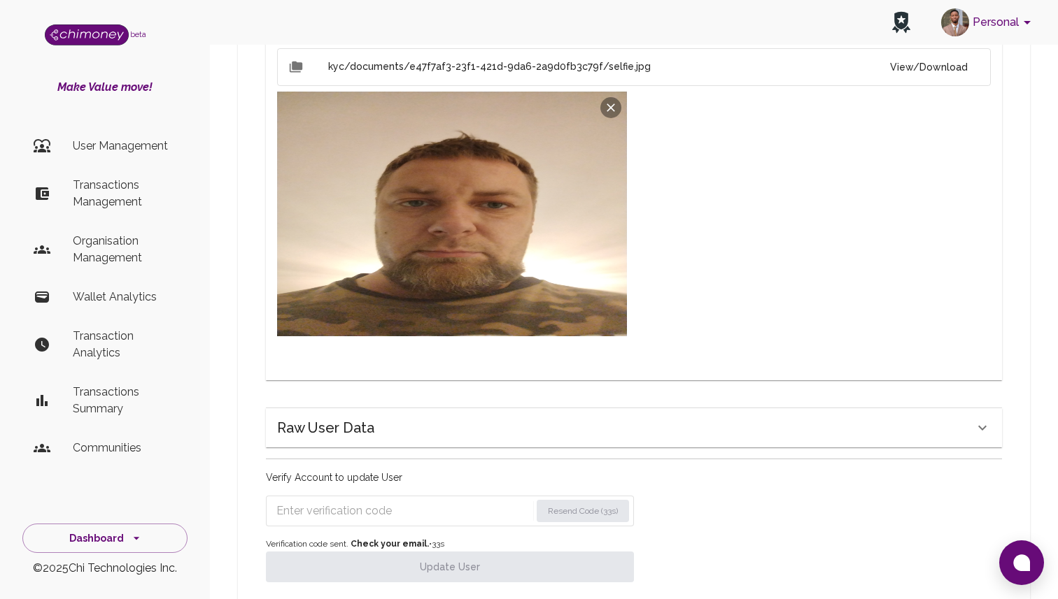
click at [407, 504] on input "Enter verification code" at bounding box center [403, 511] width 254 height 22
paste input "8680"
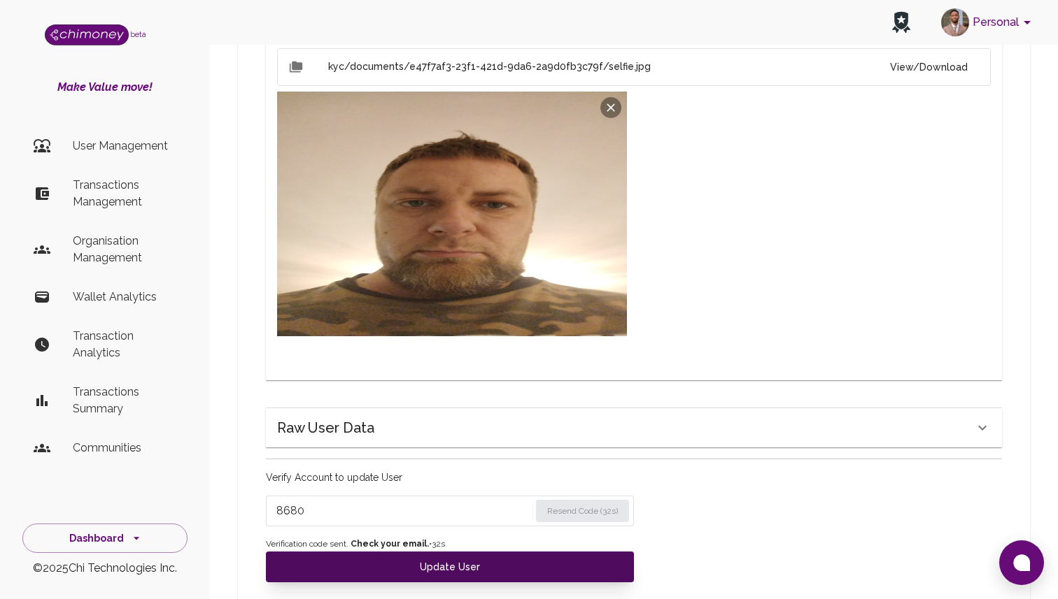
type input "8680"
click at [426, 555] on button "Update User" at bounding box center [450, 567] width 368 height 31
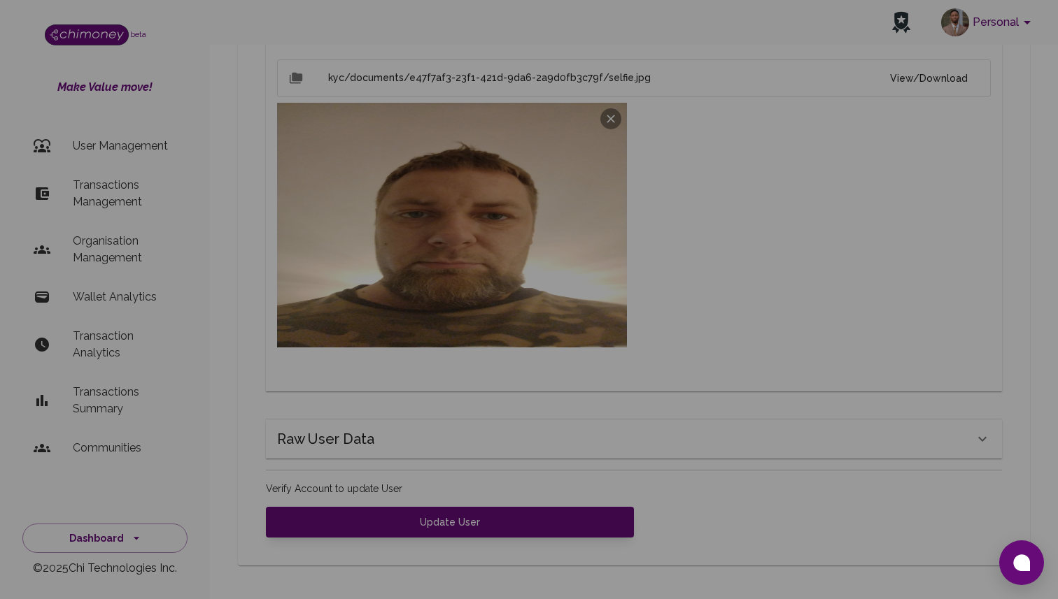
scroll to position [782, 0]
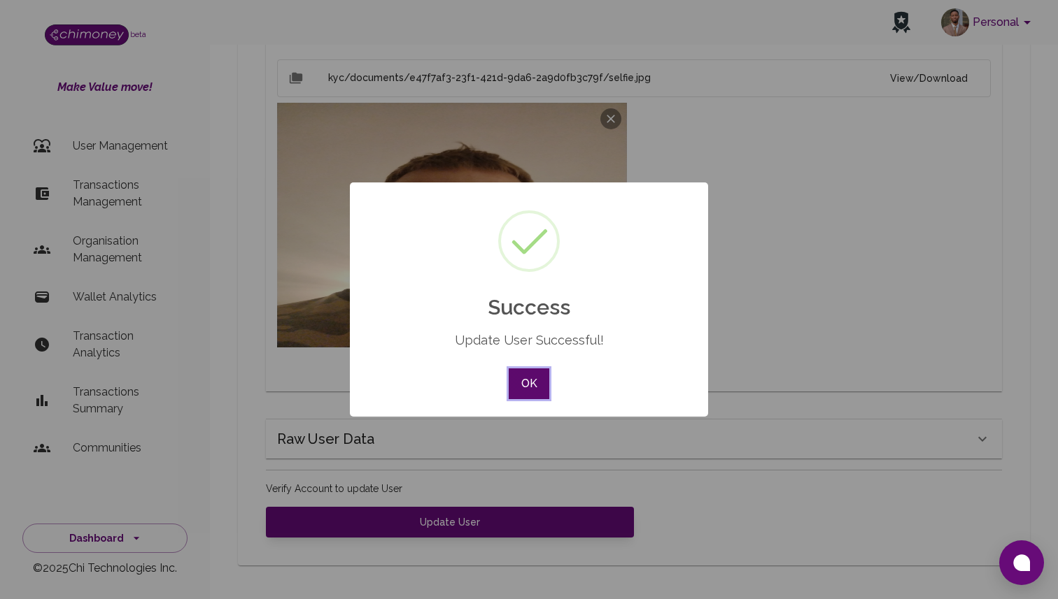
click at [535, 377] on button "OK" at bounding box center [529, 384] width 41 height 31
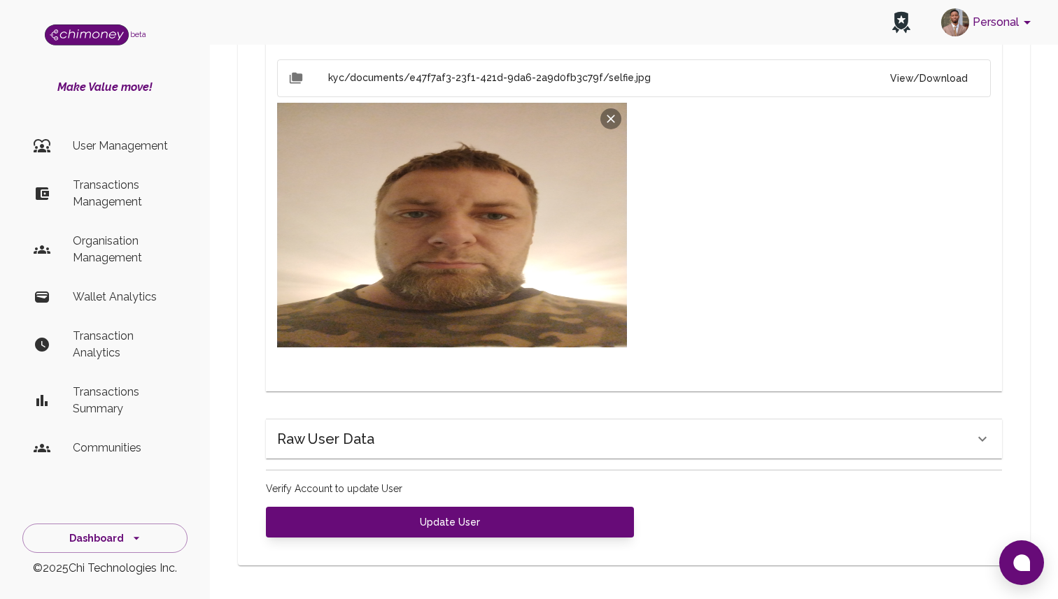
click at [148, 198] on p "Transactions Management" at bounding box center [125, 194] width 104 height 34
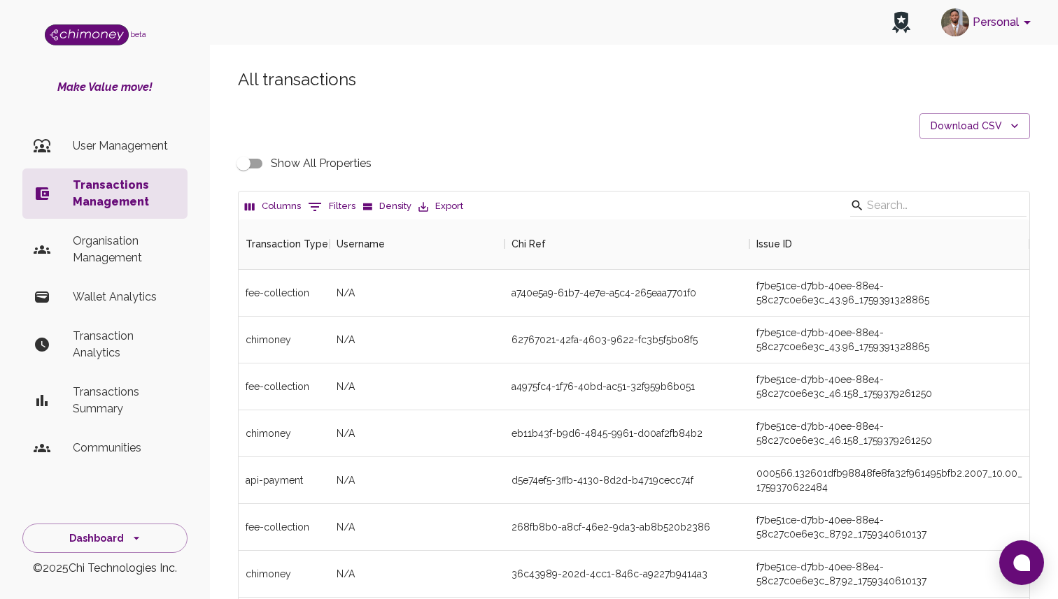
scroll to position [519, 790]
click at [336, 215] on button "0 Filters" at bounding box center [331, 207] width 55 height 22
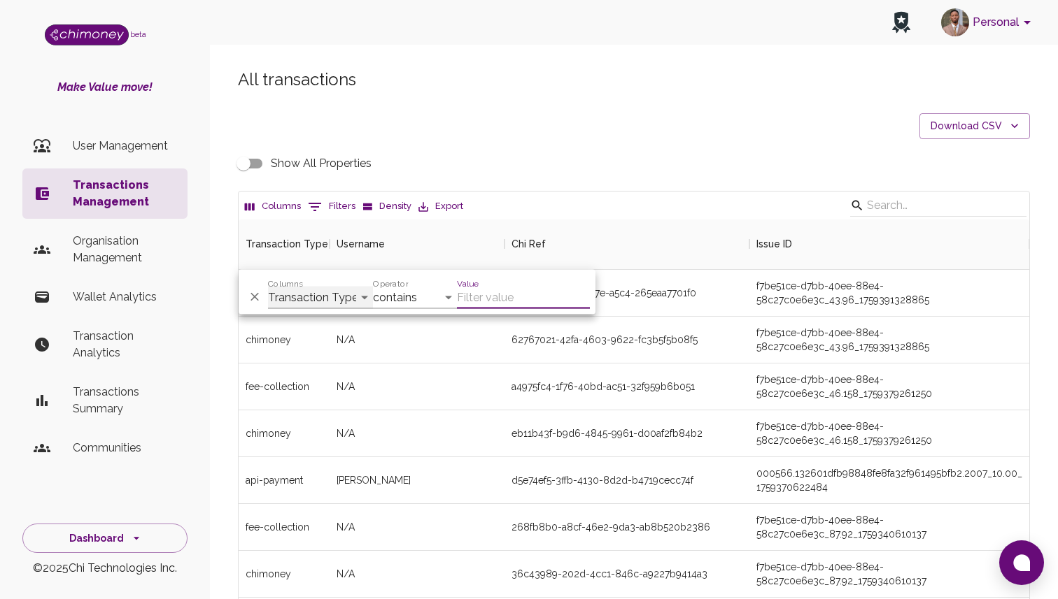
click at [332, 303] on select "Transaction Type Username Chi Ref Issue ID Value Amount Currency Fee ($) FX Rat…" at bounding box center [320, 298] width 105 height 22
select select "email"
click at [268, 287] on select "Transaction Type Username Chi Ref Issue ID Value Amount Currency Fee ($) FX Rat…" at bounding box center [320, 298] width 105 height 22
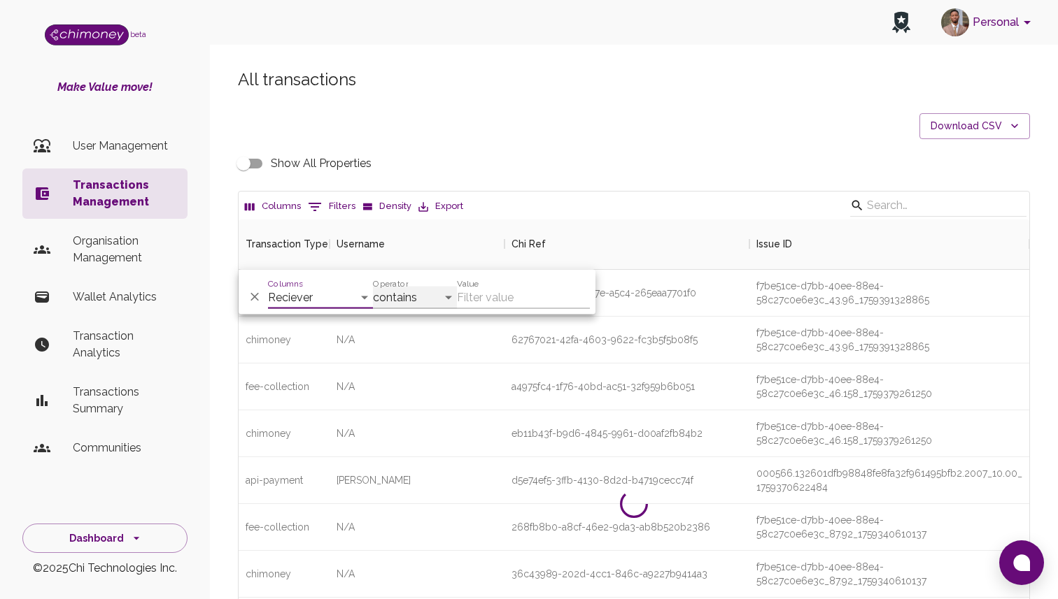
click at [429, 296] on select "contains equals starts with ends with is empty is not empty is any of" at bounding box center [415, 298] width 84 height 22
select select "equals"
click at [373, 287] on select "contains equals starts with ends with is empty is not empty is any of" at bounding box center [415, 298] width 84 height 22
click at [504, 306] on input "Value" at bounding box center [523, 298] width 133 height 22
paste input "[EMAIL_ADDRESS][DOMAIN_NAME]"
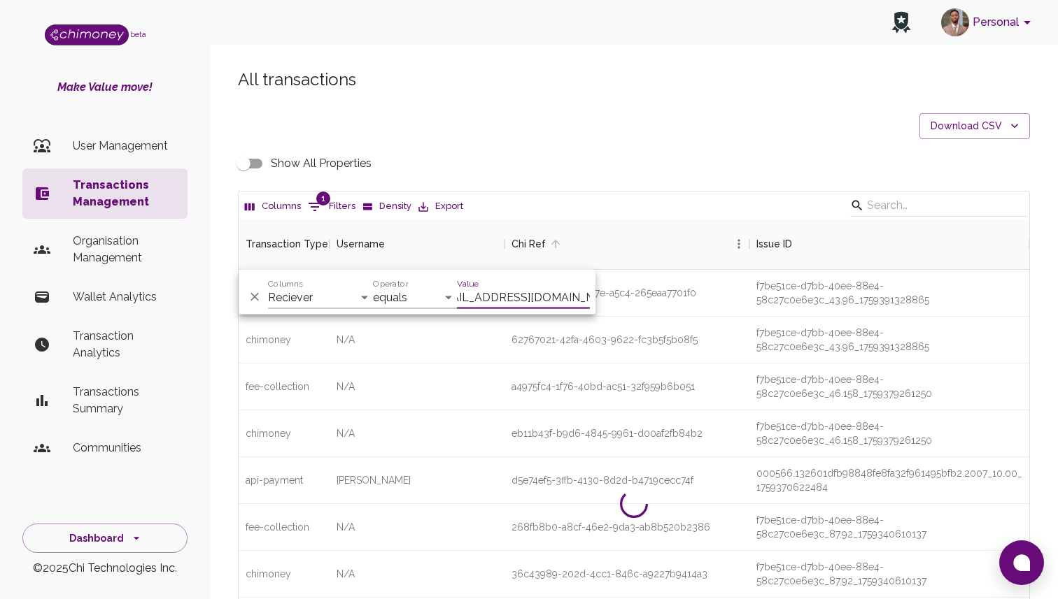
scroll to position [0, 9]
type input "[EMAIL_ADDRESS][DOMAIN_NAME]"
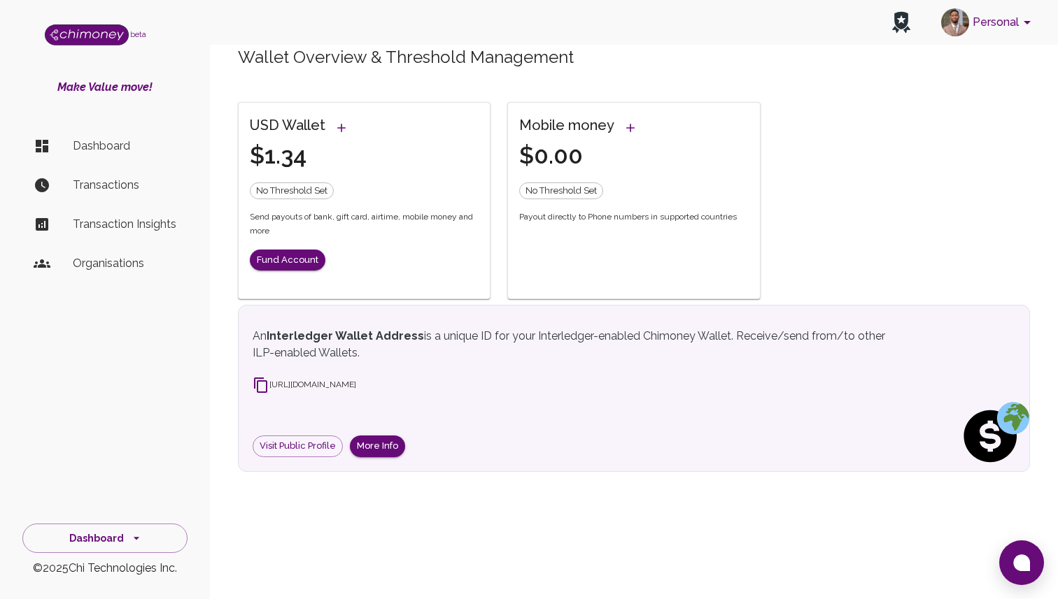
click at [338, 126] on icon "Set threshold" at bounding box center [341, 128] width 14 height 14
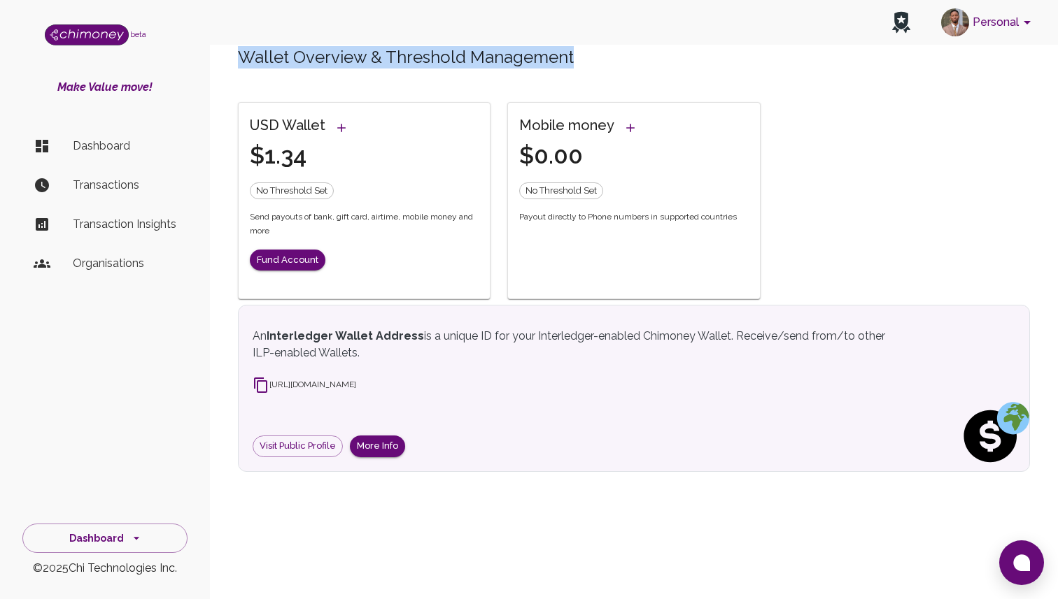
drag, startPoint x: 232, startPoint y: 56, endPoint x: 593, endPoint y: 56, distance: 360.9
click at [593, 56] on div "Wallet Overview & Threshold Management USD Wallet $1.34 No Threshold Set Send p…" at bounding box center [633, 259] width 825 height 426
copy h5 "Wallet Overview & Threshold Management"
click at [664, 269] on div "Mobile money $0.00 No Threshold Set Payout directly to Phone numbers in support…" at bounding box center [633, 200] width 253 height 197
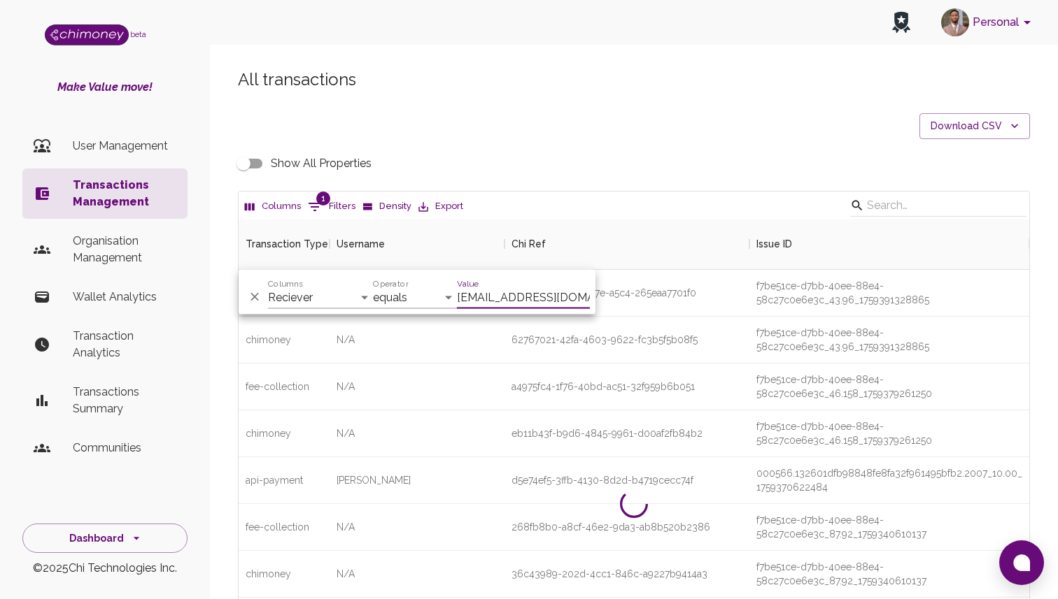
select select "email"
select select "equals"
click at [139, 160] on li "User Management" at bounding box center [104, 146] width 165 height 34
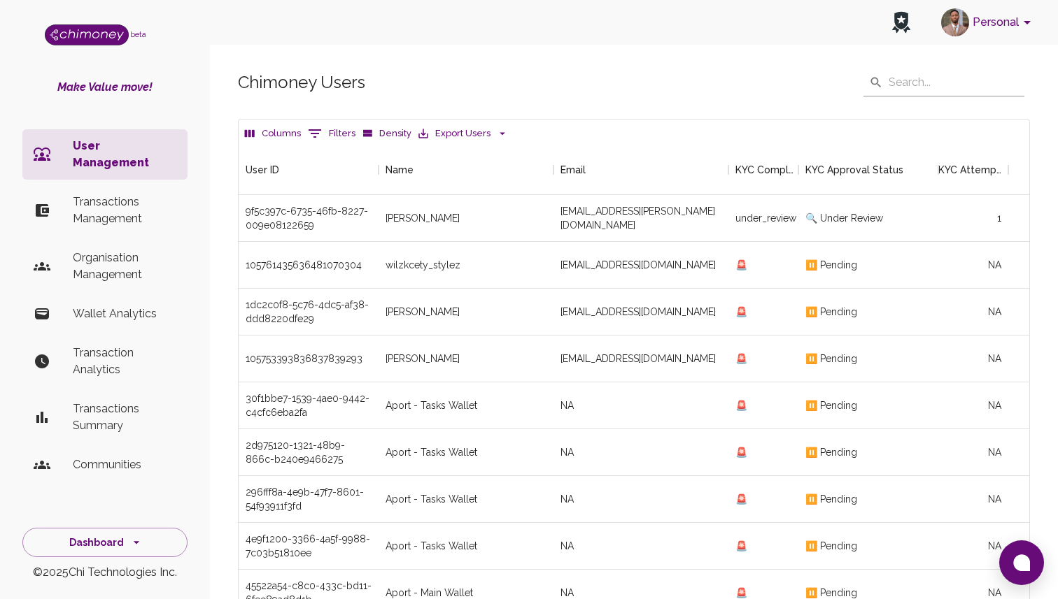
scroll to position [519, 790]
